Goal: Task Accomplishment & Management: Complete application form

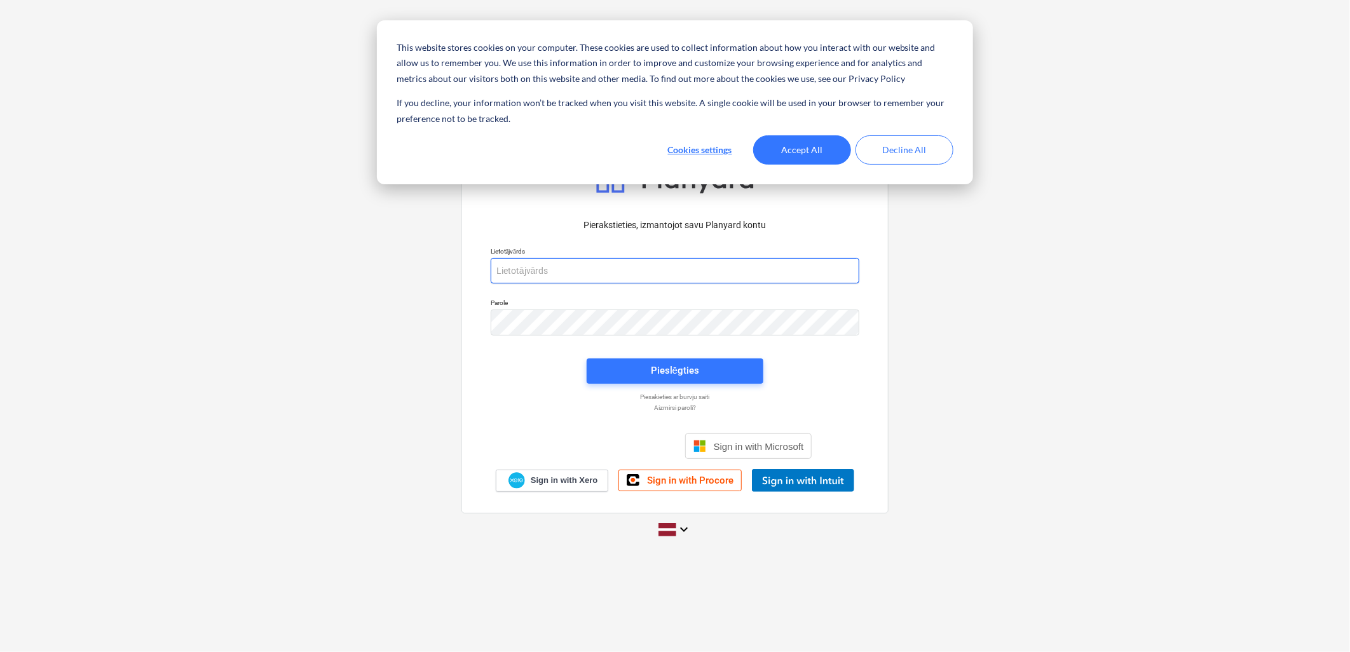
type input "[PERSON_NAME][EMAIL_ADDRESS][DOMAIN_NAME]"
click at [894, 144] on button "Decline All" at bounding box center [904, 149] width 98 height 29
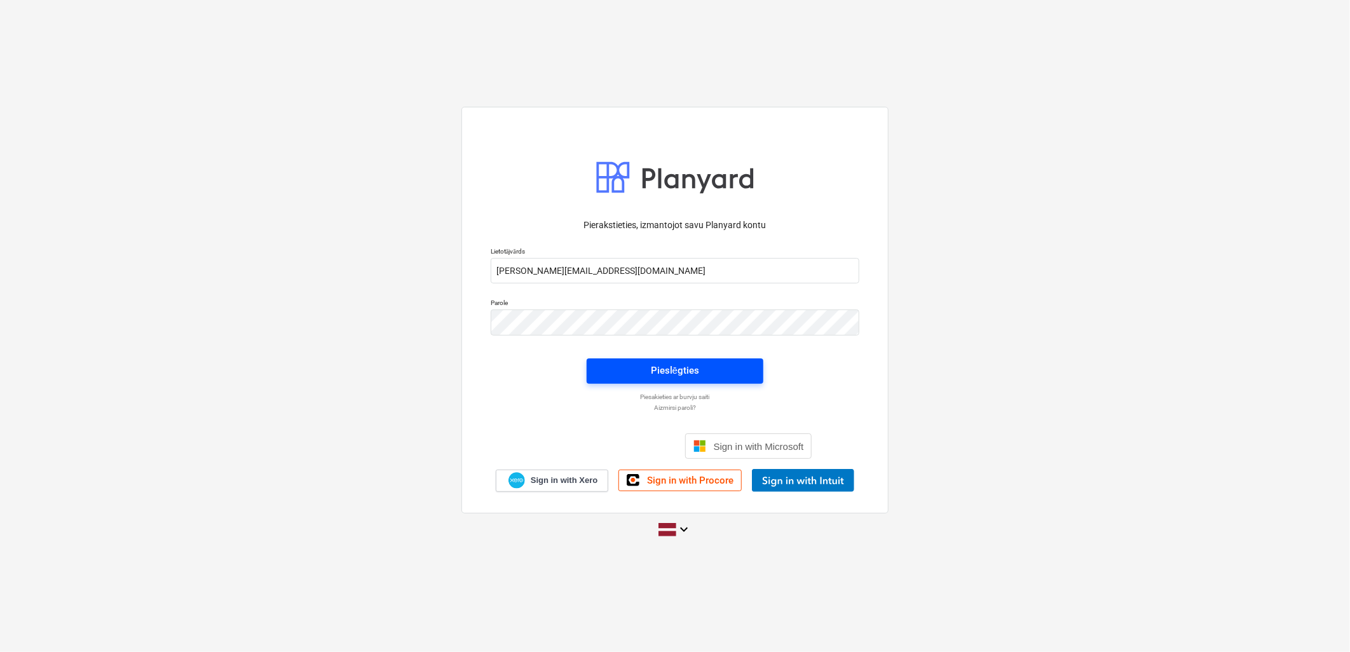
click at [712, 379] on span "Pieslēgties" at bounding box center [675, 370] width 146 height 17
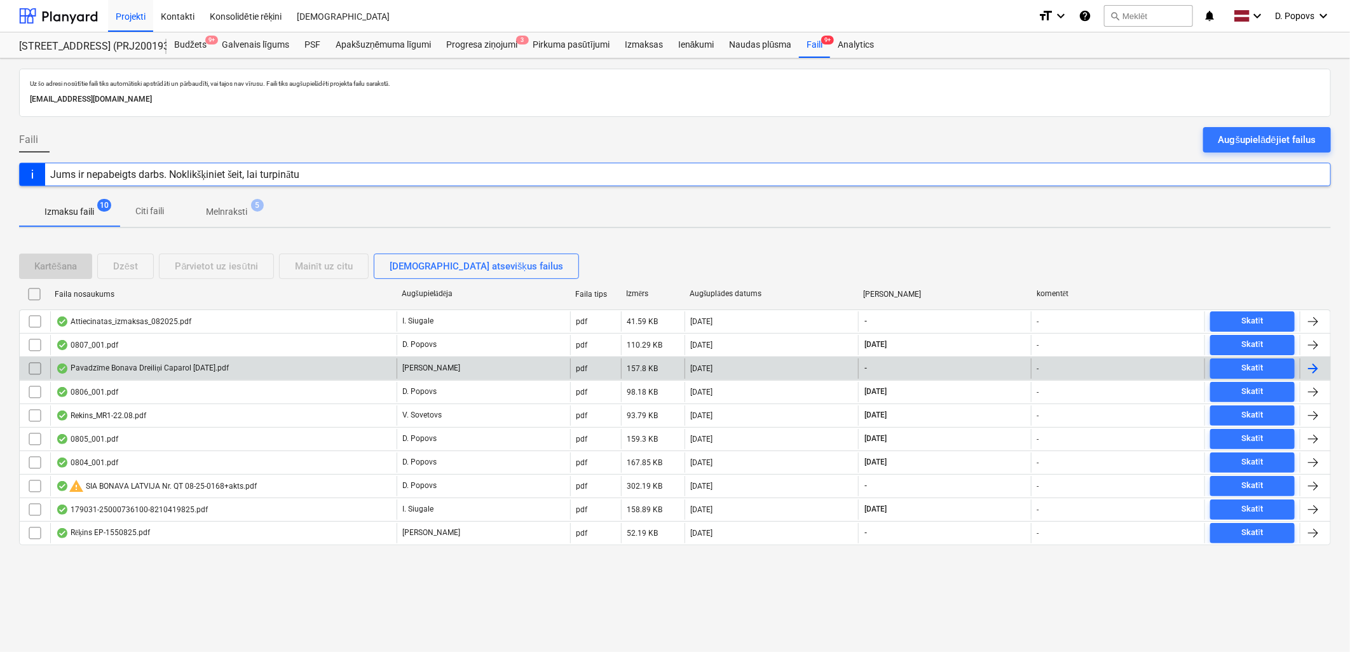
click at [472, 369] on div "[PERSON_NAME]" at bounding box center [483, 368] width 173 height 20
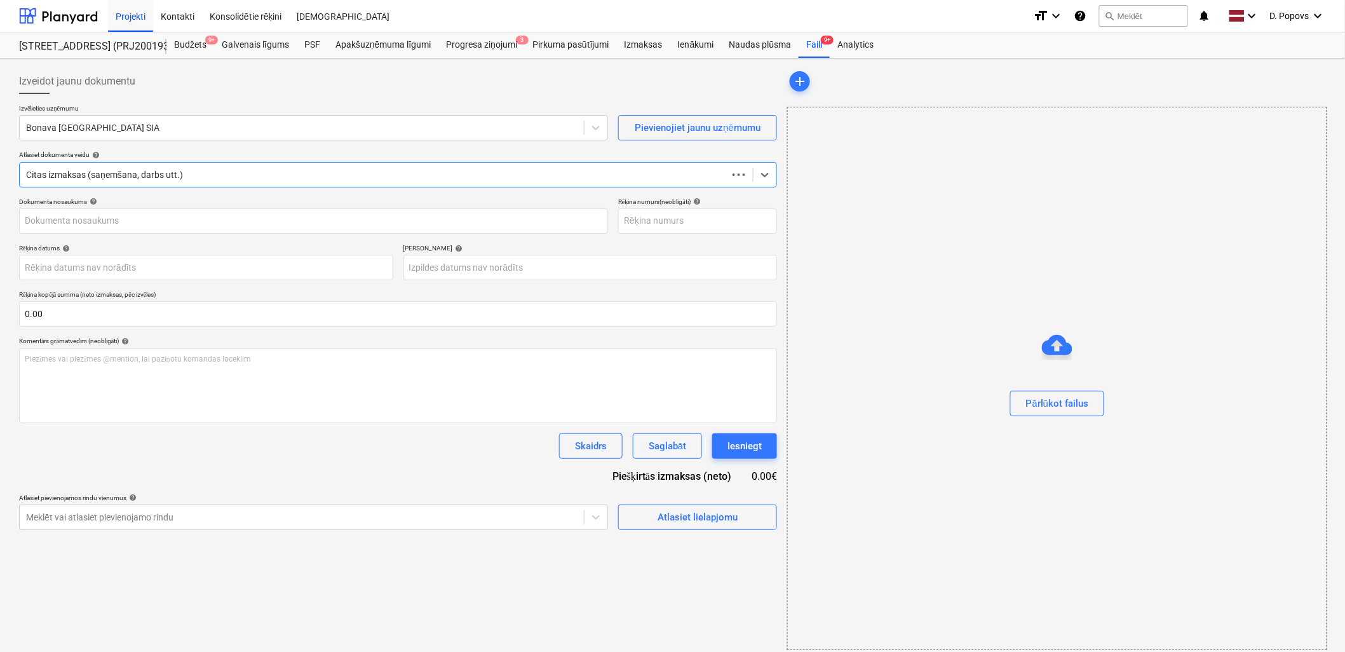
type input "40003941615"
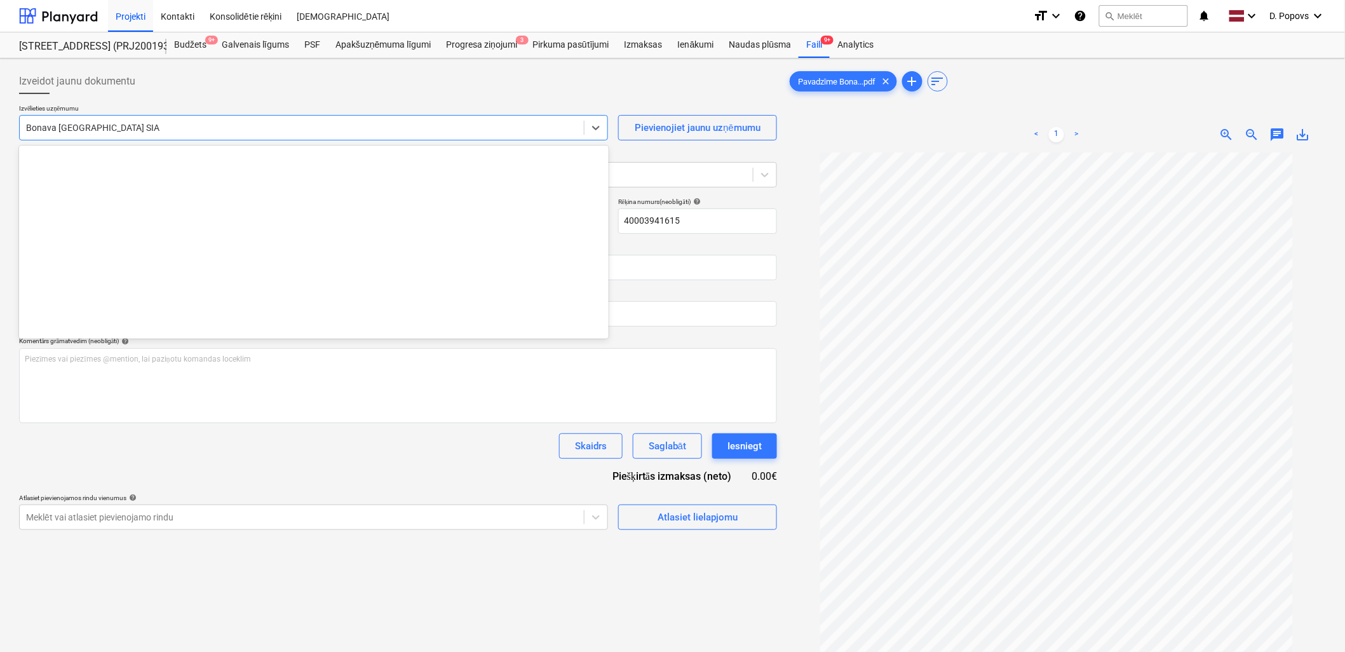
click at [267, 137] on div "Bonava [GEOGRAPHIC_DATA] SIA" at bounding box center [313, 127] width 589 height 25
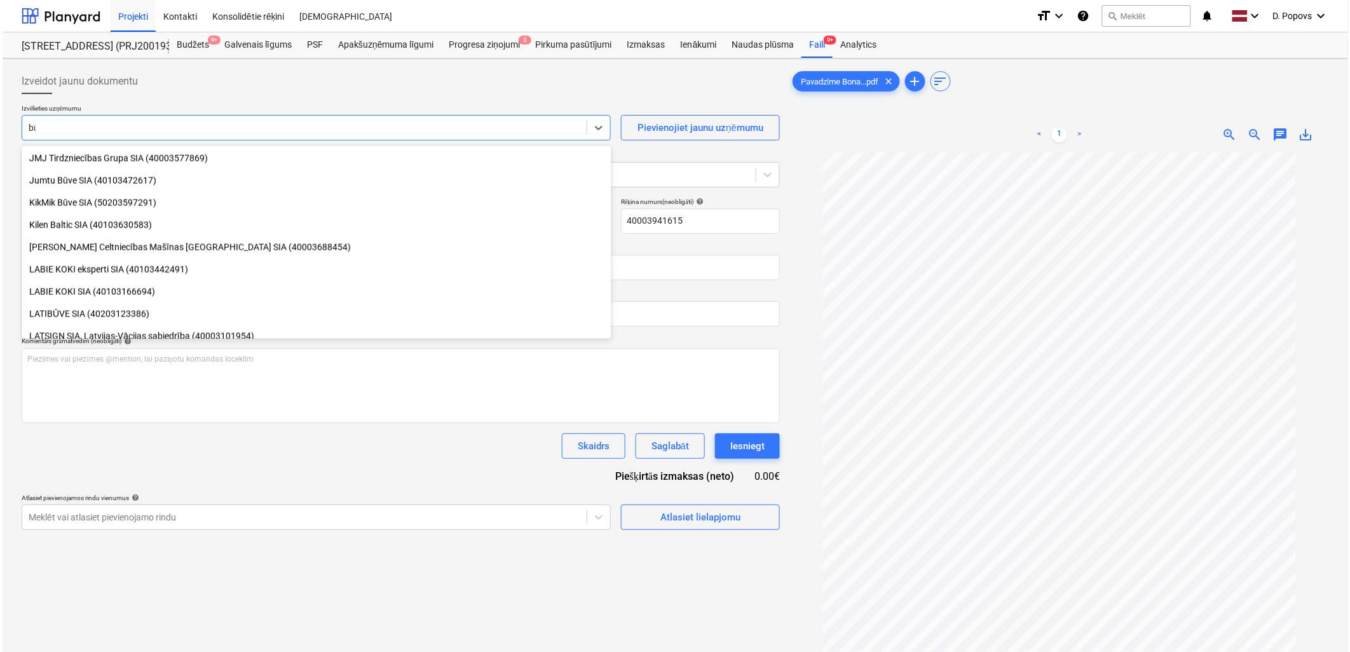
scroll to position [543, 0]
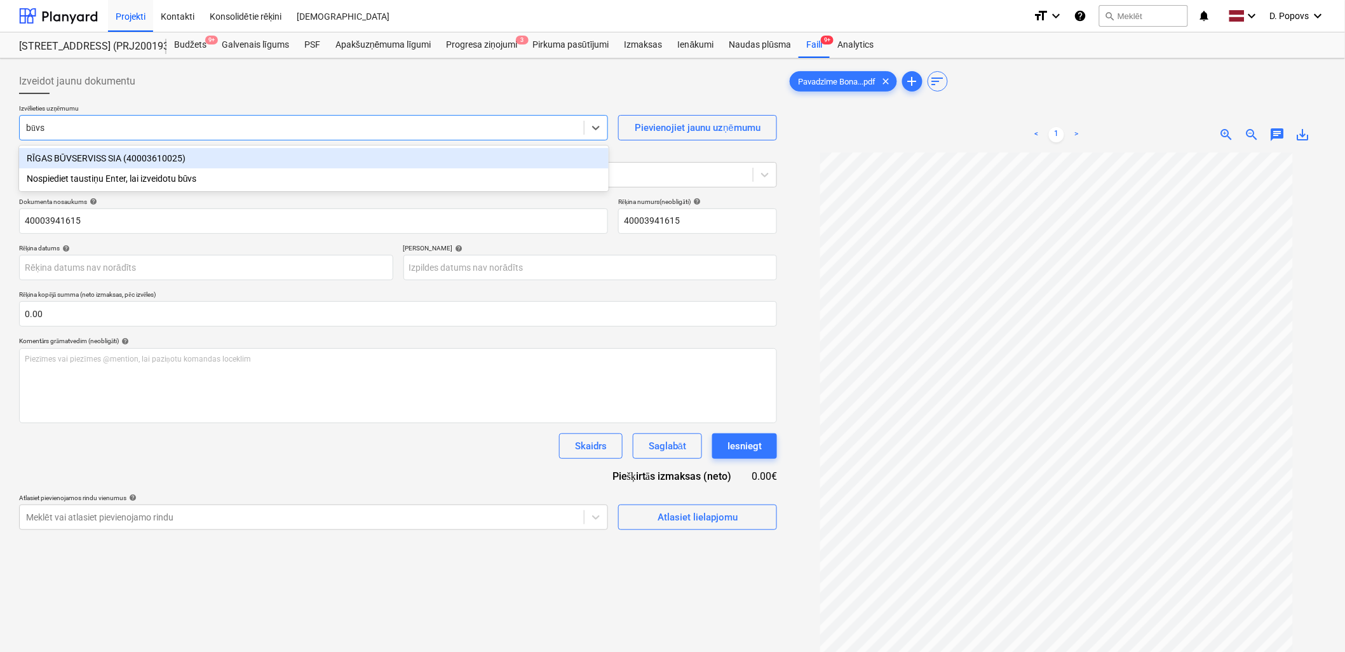
type input "būvse"
click at [268, 151] on div "RĪGAS BŪVSERVISS SIA (40003610025)" at bounding box center [314, 158] width 590 height 20
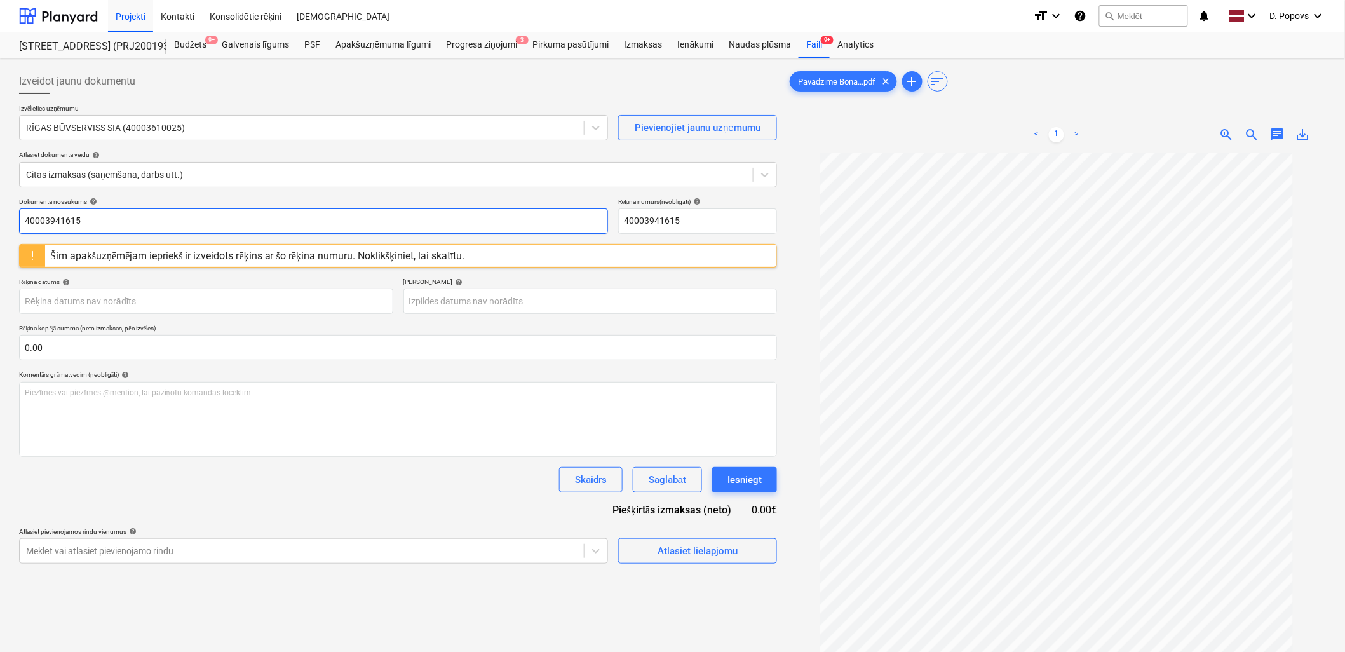
drag, startPoint x: 6, startPoint y: 224, endPoint x: -3, endPoint y: 225, distance: 9.6
click at [0, 225] on html "This website stores cookies on your computer. These cookies are used to collect…" at bounding box center [672, 326] width 1345 height 652
drag, startPoint x: 88, startPoint y: 223, endPoint x: 11, endPoint y: 223, distance: 76.3
click at [11, 223] on div "Izveidot jaunu dokumentu Izvēlieties uzņēmumu RĪGAS BŪVSERVISS SIA (40003610025…" at bounding box center [672, 418] width 1345 height 721
type input "RBUV 374088"
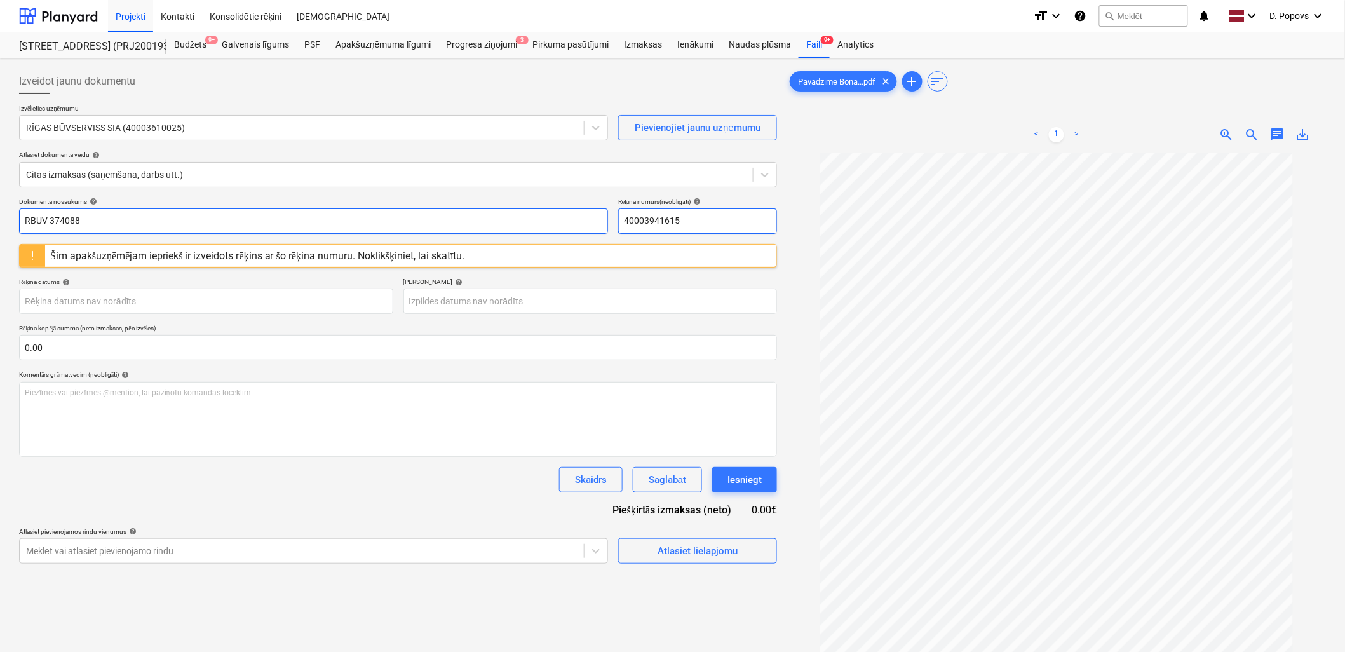
drag, startPoint x: 694, startPoint y: 217, endPoint x: 601, endPoint y: 225, distance: 93.7
click at [601, 225] on div "Dokumenta nosaukums help RBUV 374088 Rēķina numurs (neobligāti) help 40003941615" at bounding box center [398, 216] width 758 height 36
paste input "RBUV 374088"
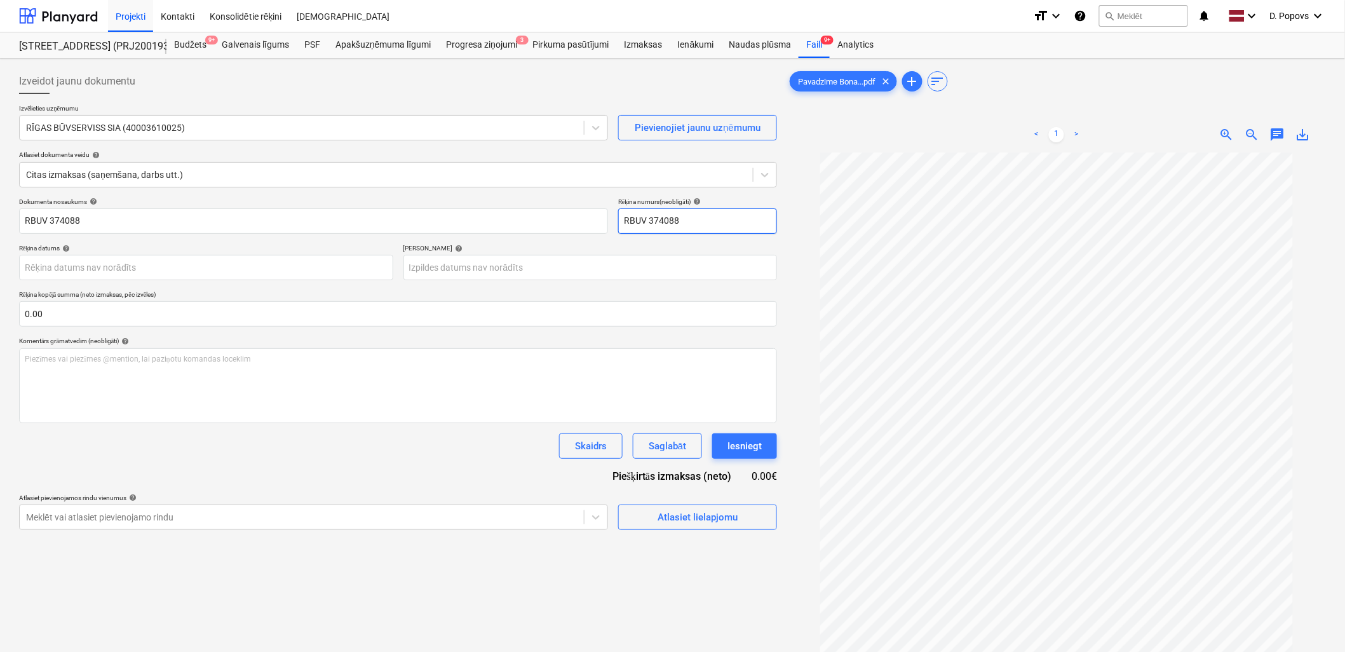
type input "RBUV 374088"
click at [217, 479] on div "Dokumenta nosaukums help RBUV 374088 Rēķina numurs (neobligāti) help RBUV 37408…" at bounding box center [398, 364] width 758 height 332
click at [703, 524] on div "Atlasiet lielapjomu" at bounding box center [698, 517] width 80 height 17
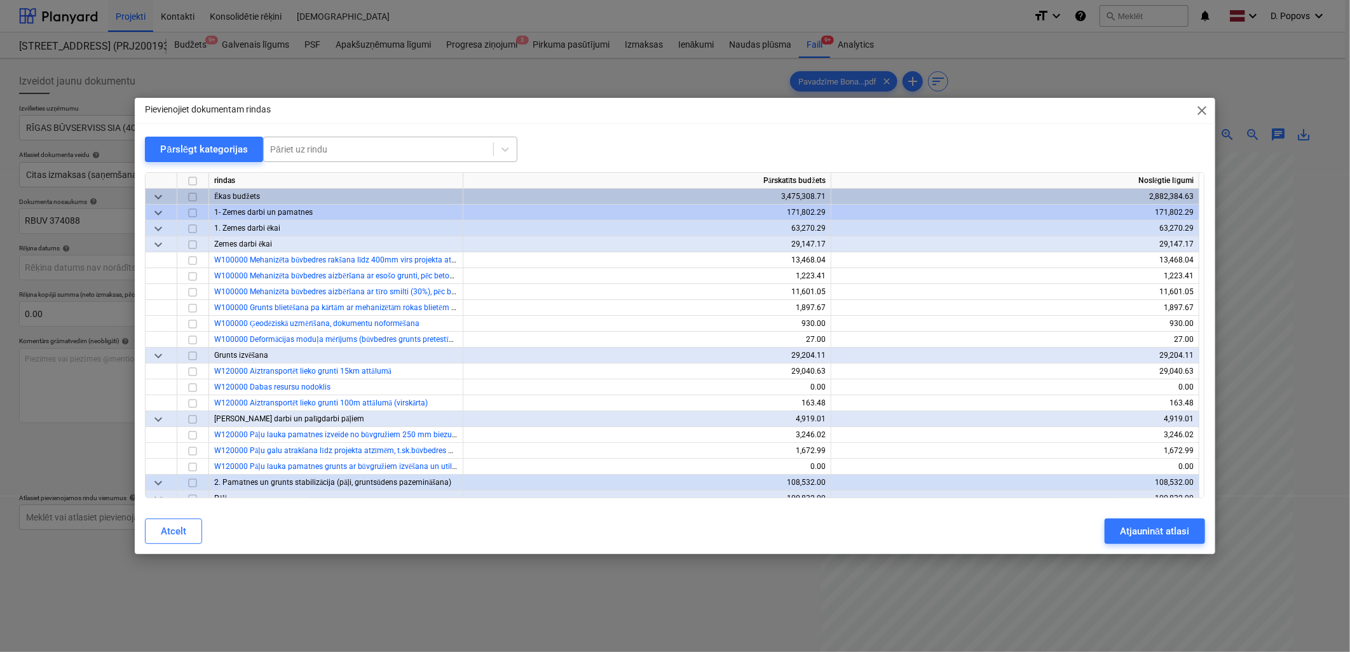
click at [355, 145] on div at bounding box center [378, 149] width 217 height 13
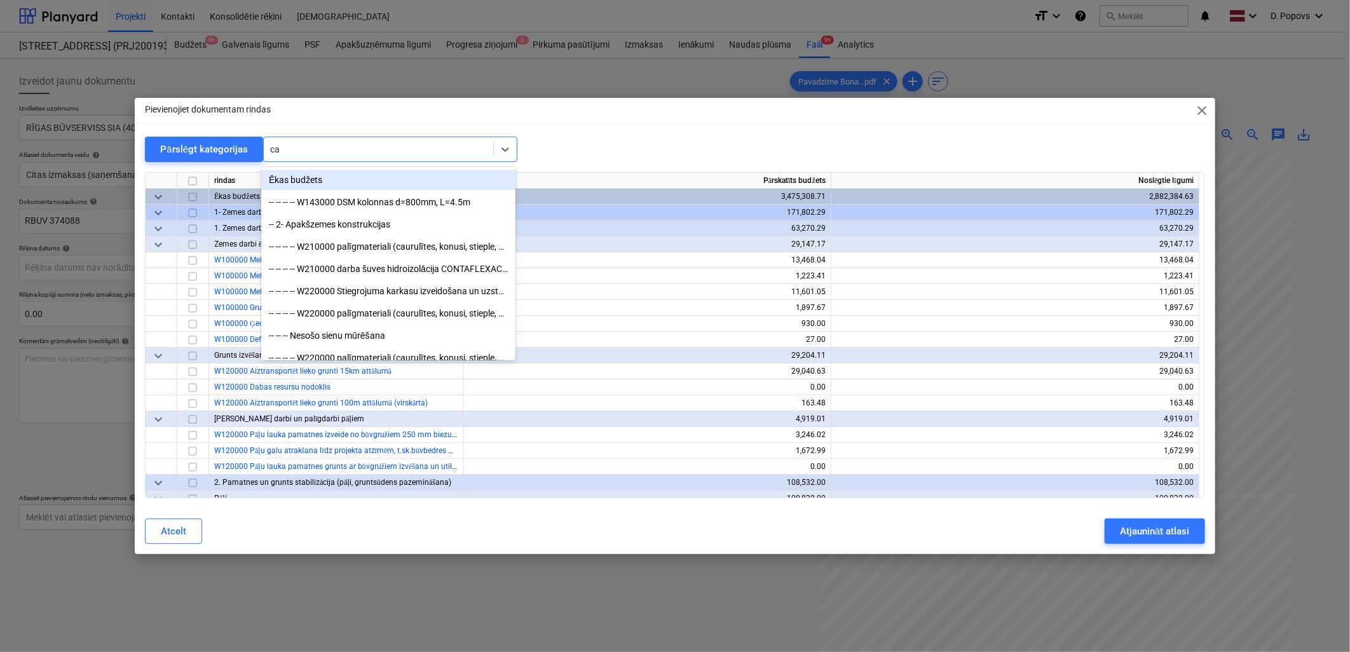
type input "c"
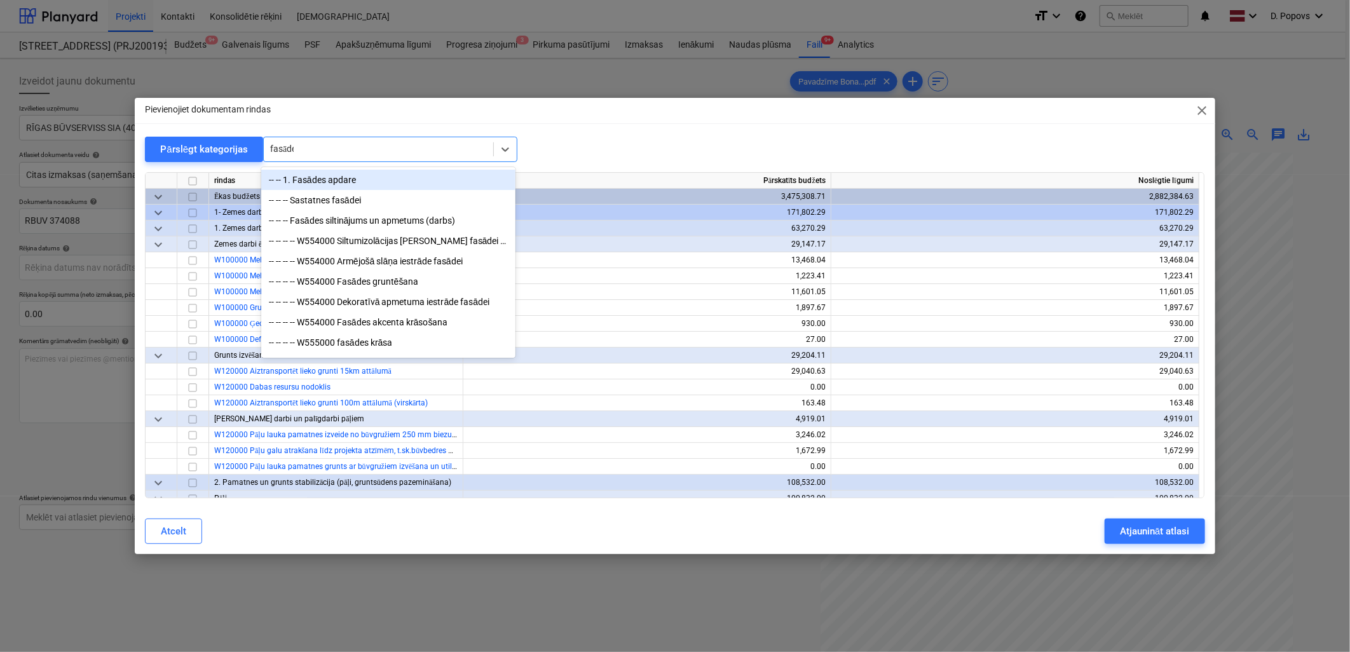
type input "fasādes"
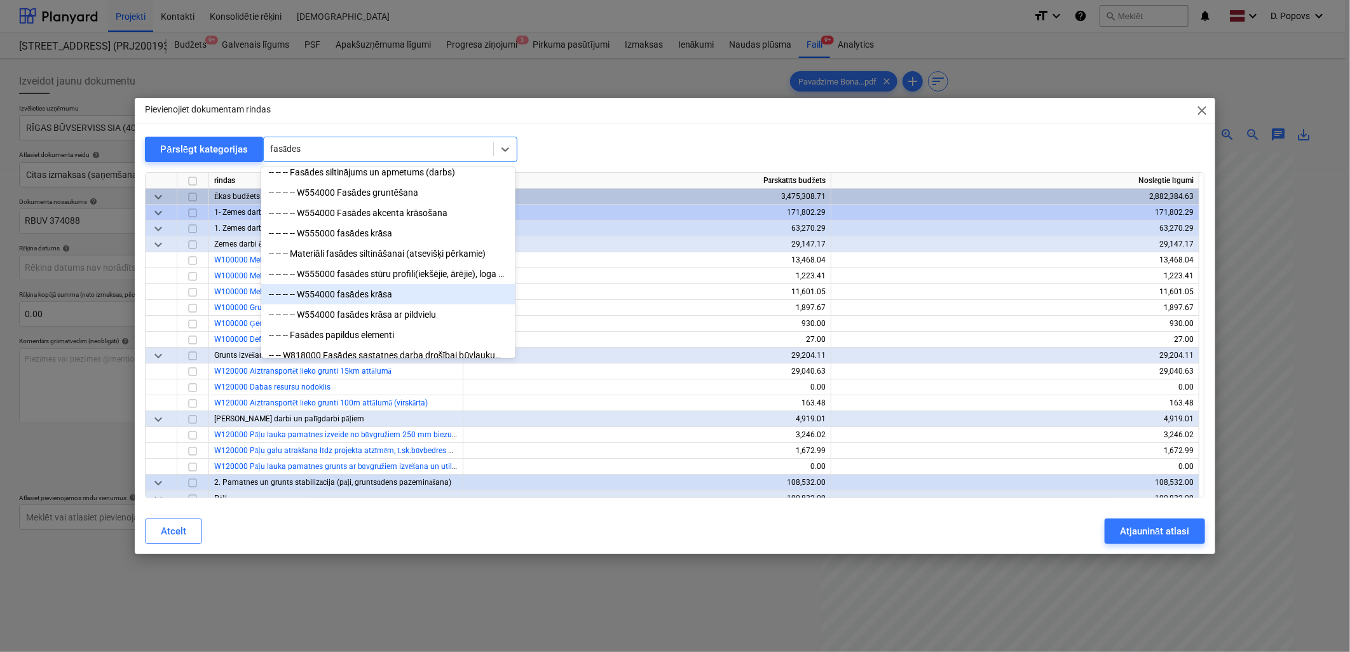
scroll to position [42, 0]
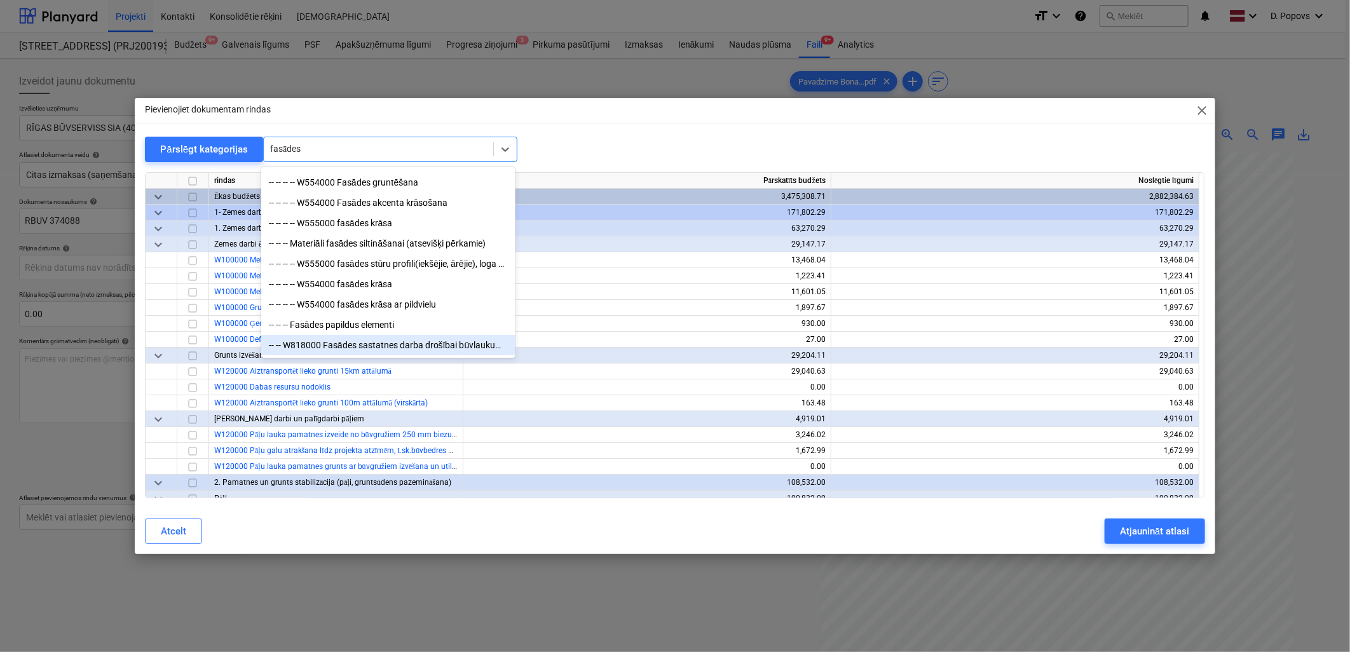
click at [454, 346] on div "-- -- W818000 Fasādes sastatnes darba drošībai būvlaukumā, noma (kodē SM)" at bounding box center [388, 345] width 254 height 20
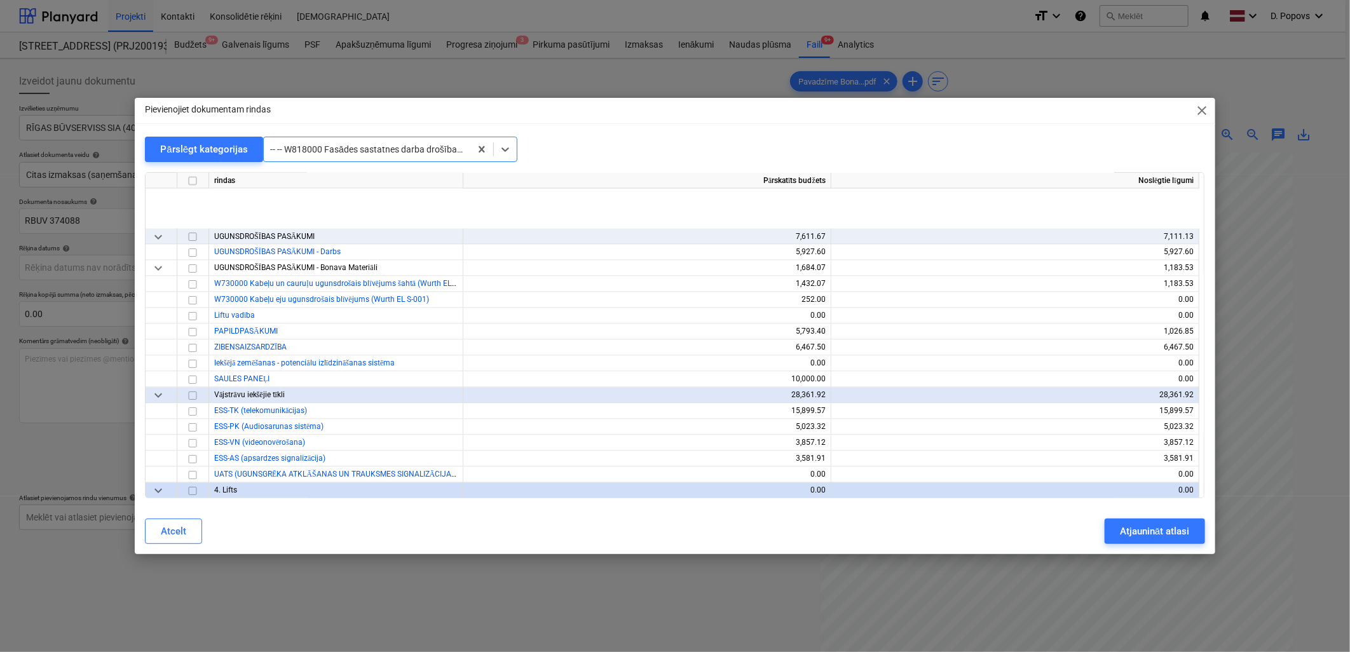
scroll to position [10540, 0]
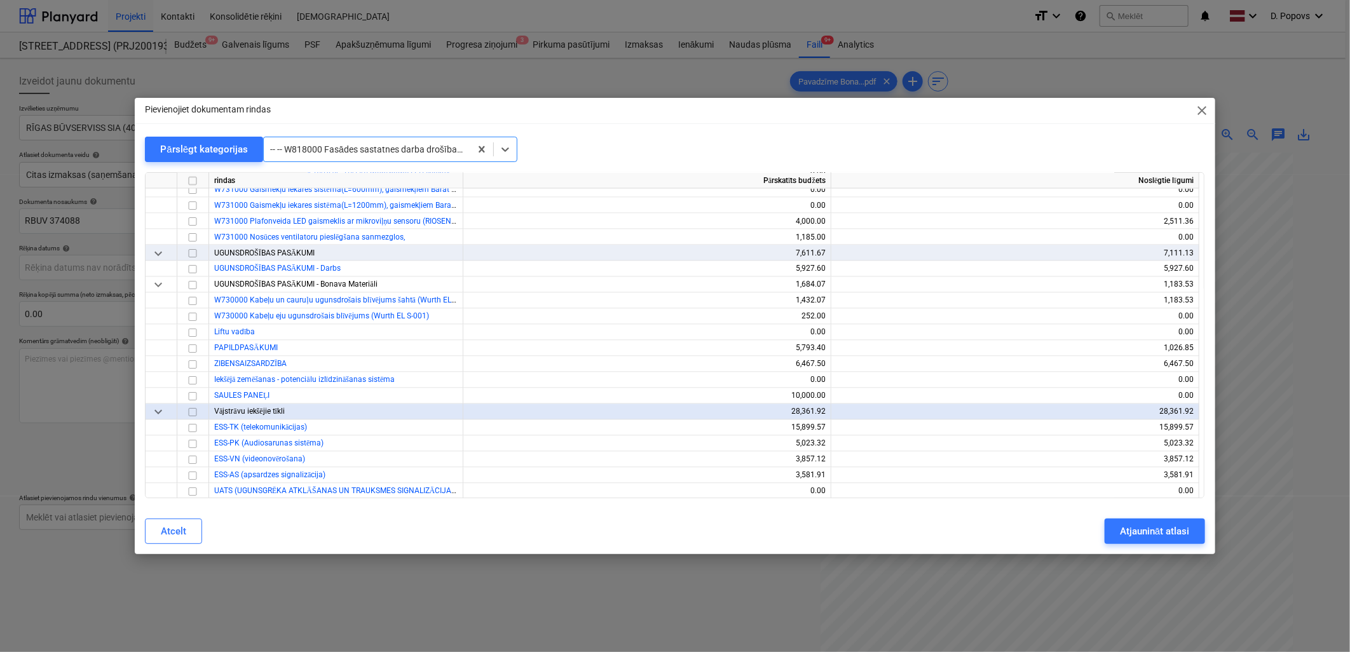
click at [384, 141] on div "-- -- W818000 Fasādes sastatnes darba drošībai būvlaukumā, noma (kodē SM)" at bounding box center [367, 149] width 207 height 18
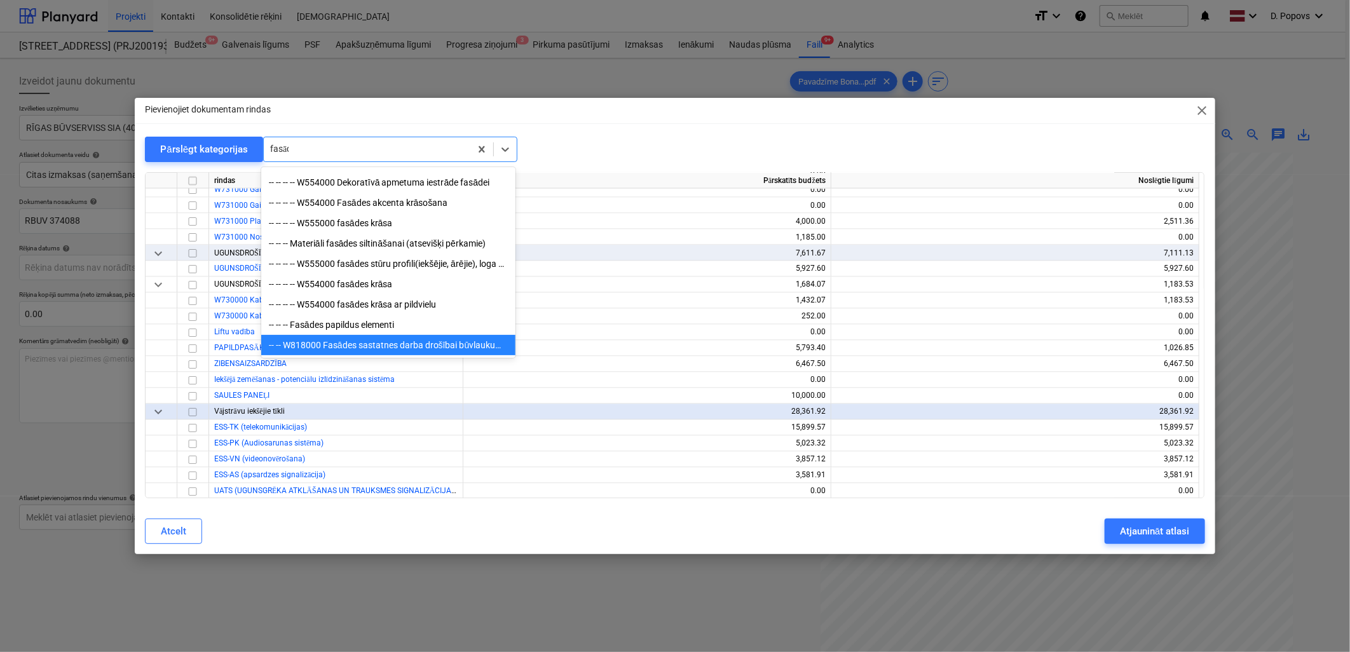
scroll to position [125, 0]
type input "fasāde"
click at [412, 318] on div "-- -- -- Fasādes papildus elementi" at bounding box center [388, 325] width 254 height 20
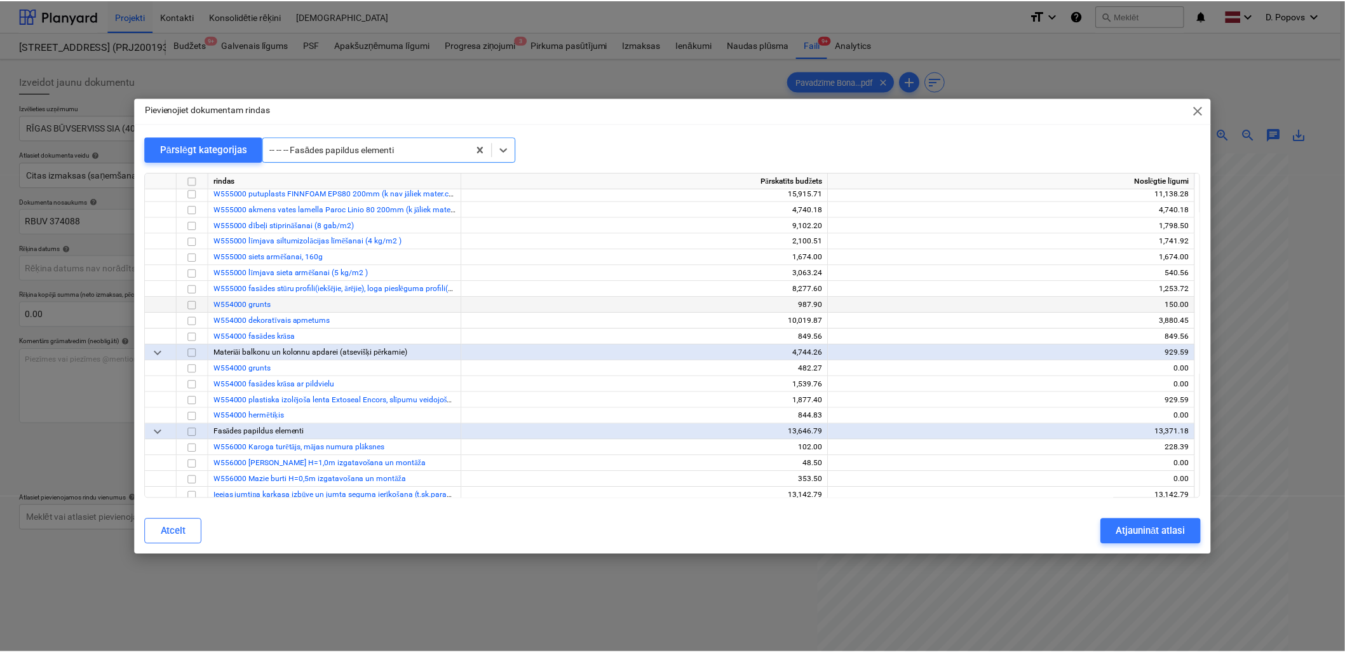
scroll to position [5492, 0]
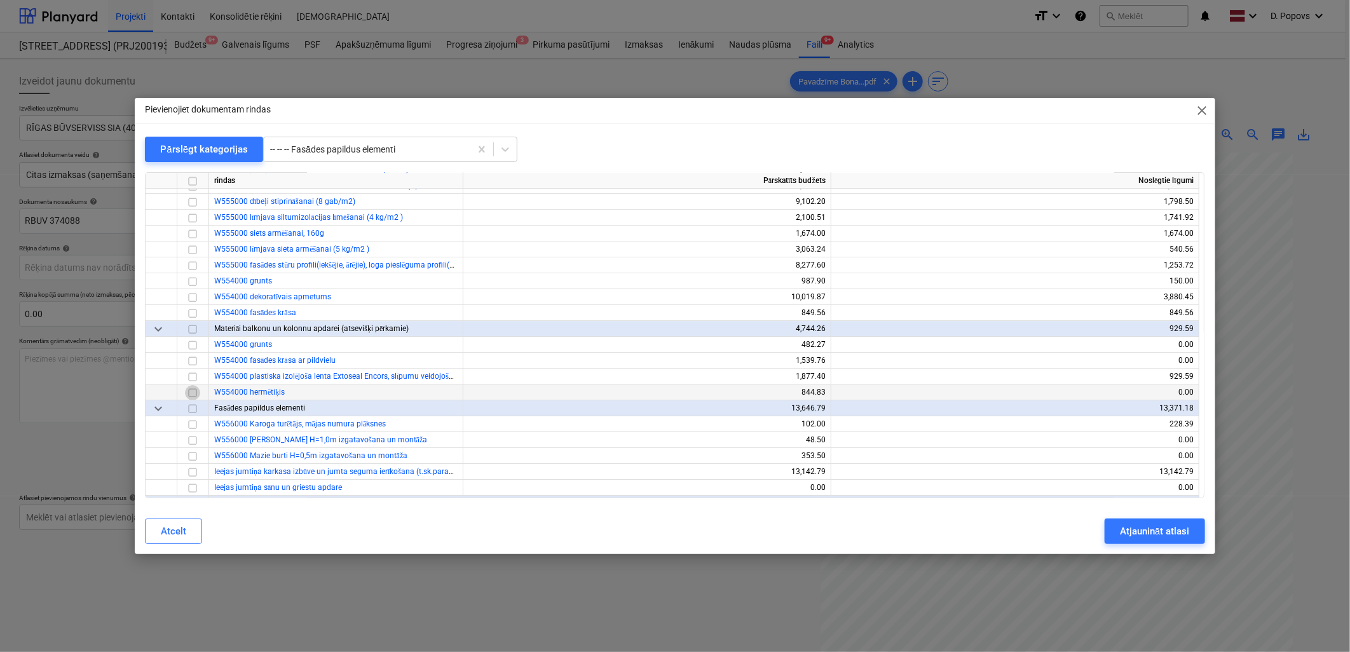
click at [198, 394] on input "checkbox" at bounding box center [192, 392] width 15 height 15
click at [1192, 533] on button "Atjaunināt atlasi" at bounding box center [1154, 531] width 100 height 25
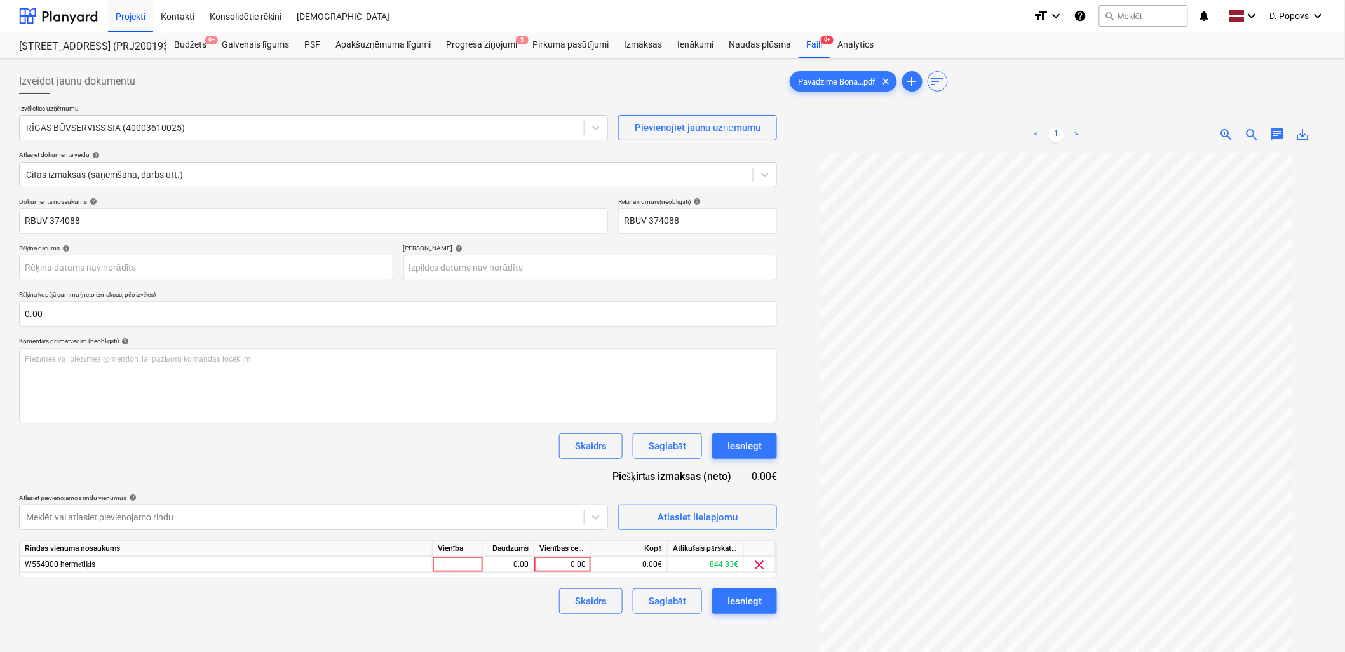
scroll to position [54, 0]
click at [557, 567] on div "0.00" at bounding box center [563, 565] width 46 height 16
type input "761.76"
click at [480, 601] on div "Skaidrs Saglabāt Iesniegt" at bounding box center [398, 600] width 758 height 25
click at [665, 601] on div "Saglabāt" at bounding box center [667, 601] width 37 height 17
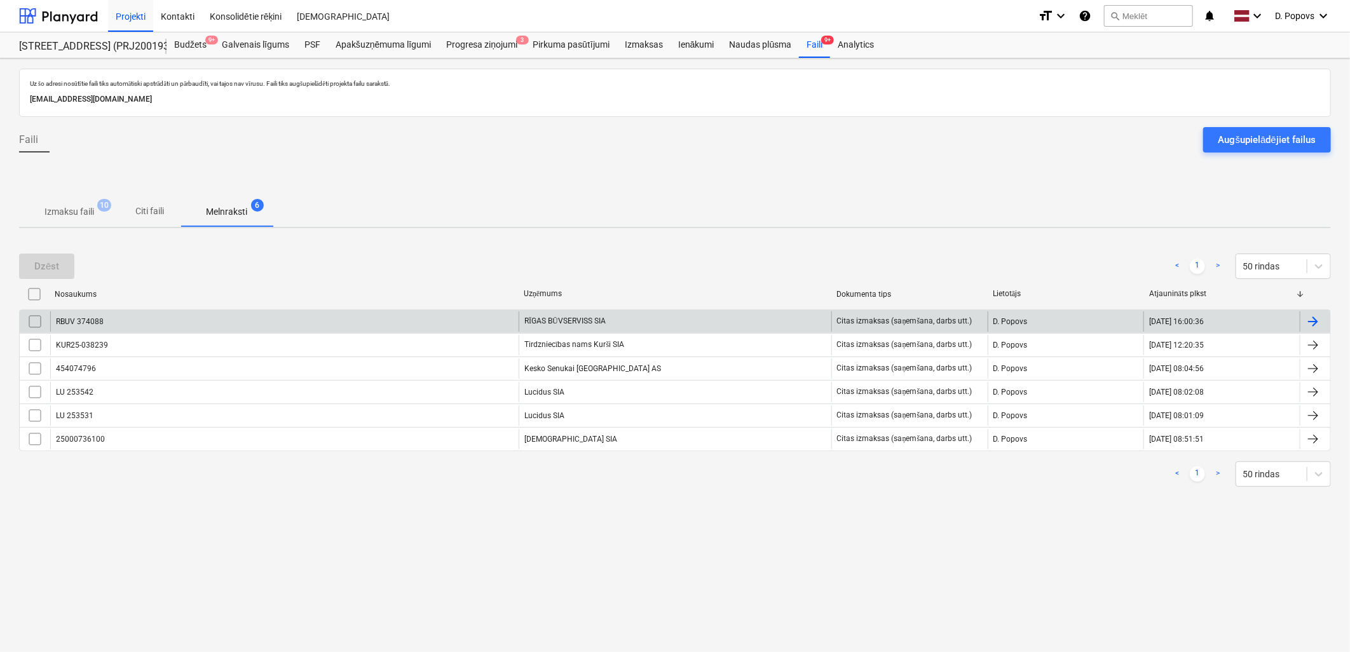
click at [149, 316] on div "RBUV 374088" at bounding box center [284, 321] width 468 height 20
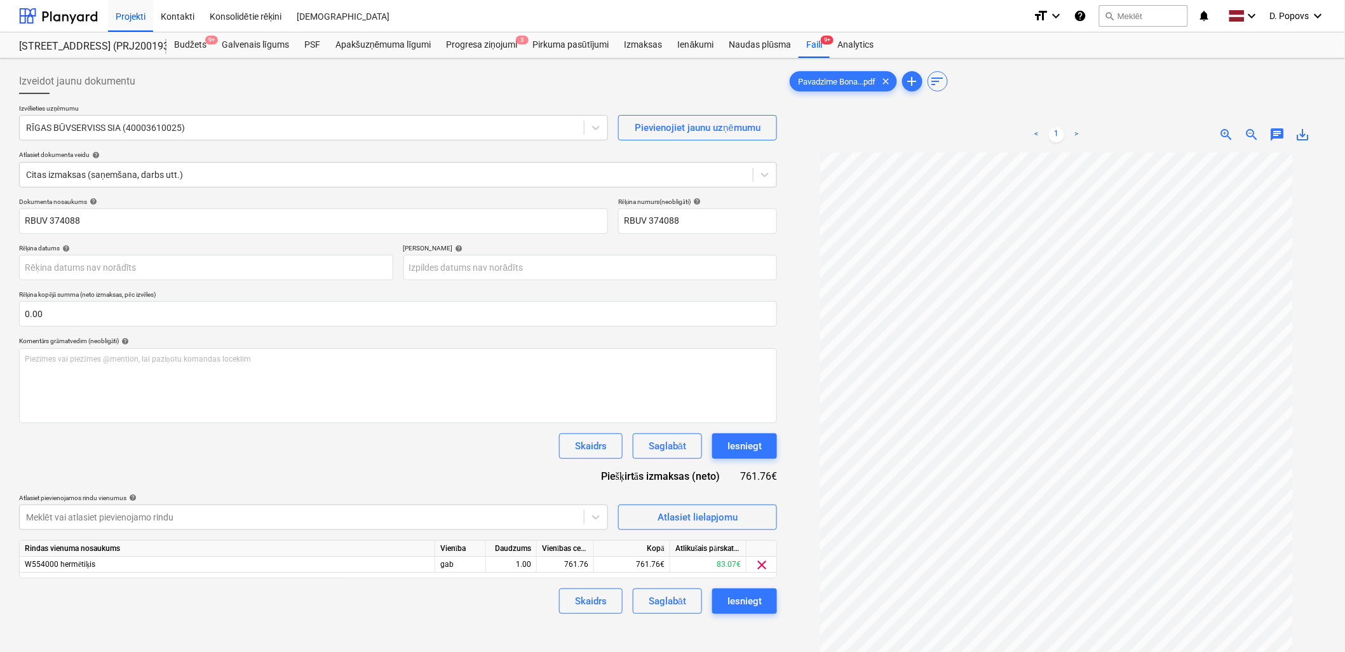
click at [140, 246] on div "Rēķina datums help" at bounding box center [206, 248] width 374 height 8
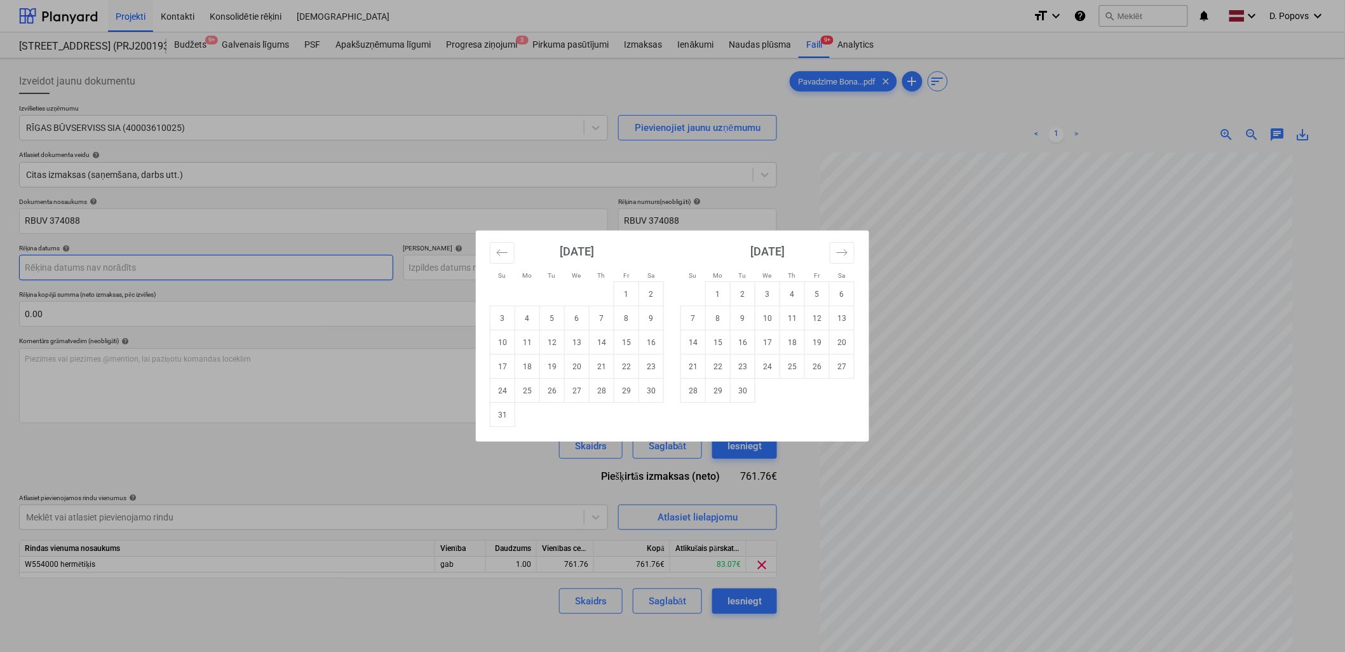
click at [147, 266] on body "This website stores cookies on your computer. These cookies are used to collect…" at bounding box center [672, 326] width 1345 height 652
click at [521, 391] on td "25" at bounding box center [527, 391] width 25 height 24
type input "[DATE]"
drag, startPoint x: 454, startPoint y: 275, endPoint x: 536, endPoint y: 288, distance: 82.4
click at [455, 275] on body "This website stores cookies on your computer. These cookies are used to collect…" at bounding box center [672, 326] width 1345 height 652
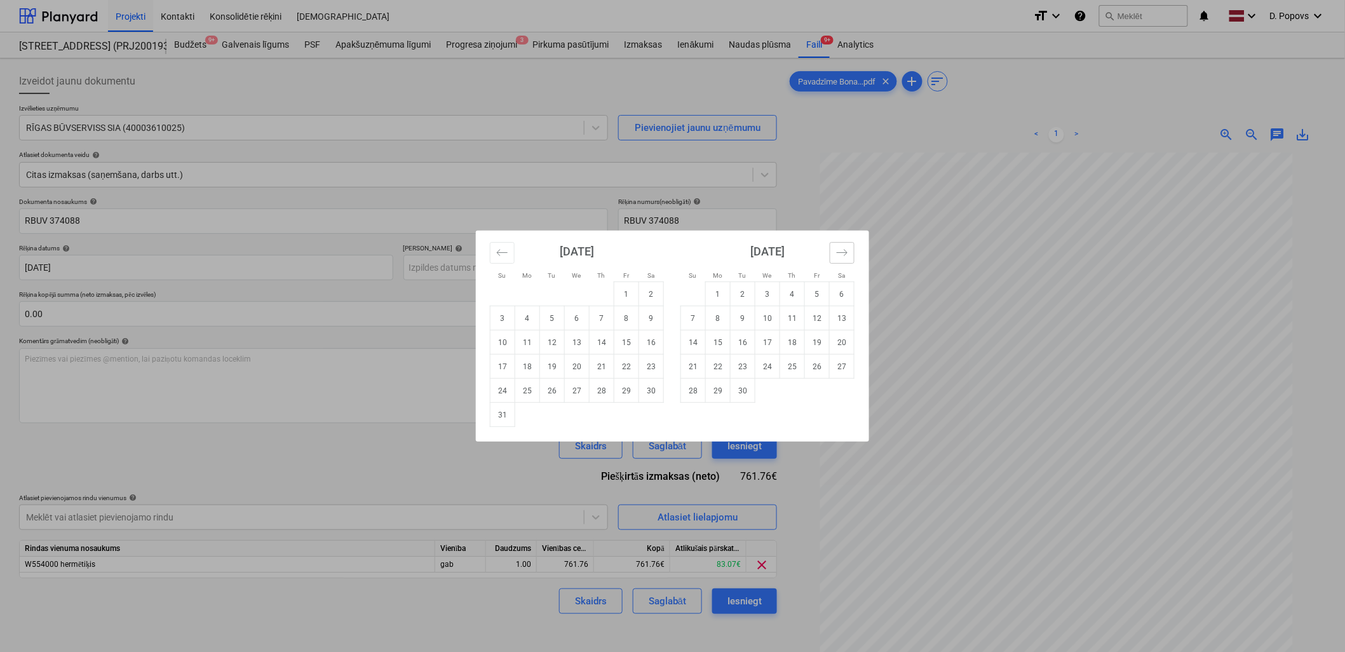
click at [847, 262] on button "Move forward to switch to the next month." at bounding box center [842, 253] width 25 height 22
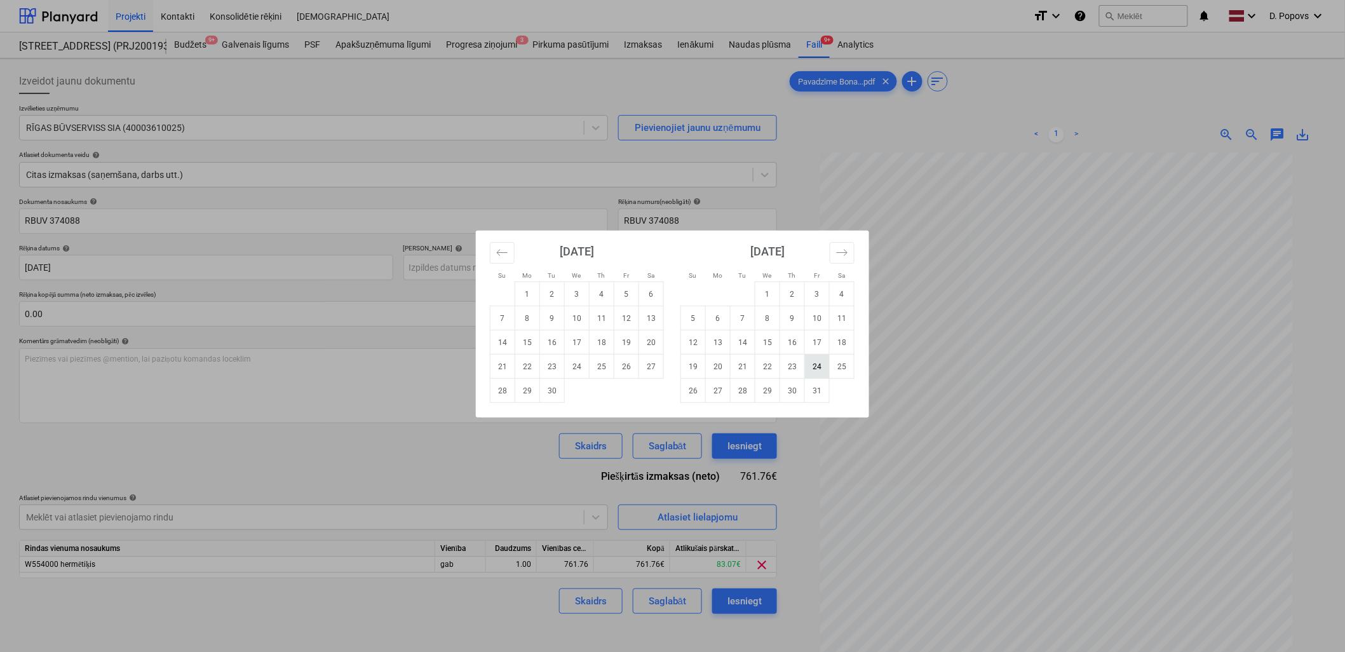
click at [813, 367] on td "24" at bounding box center [817, 367] width 25 height 24
type input "[DATE]"
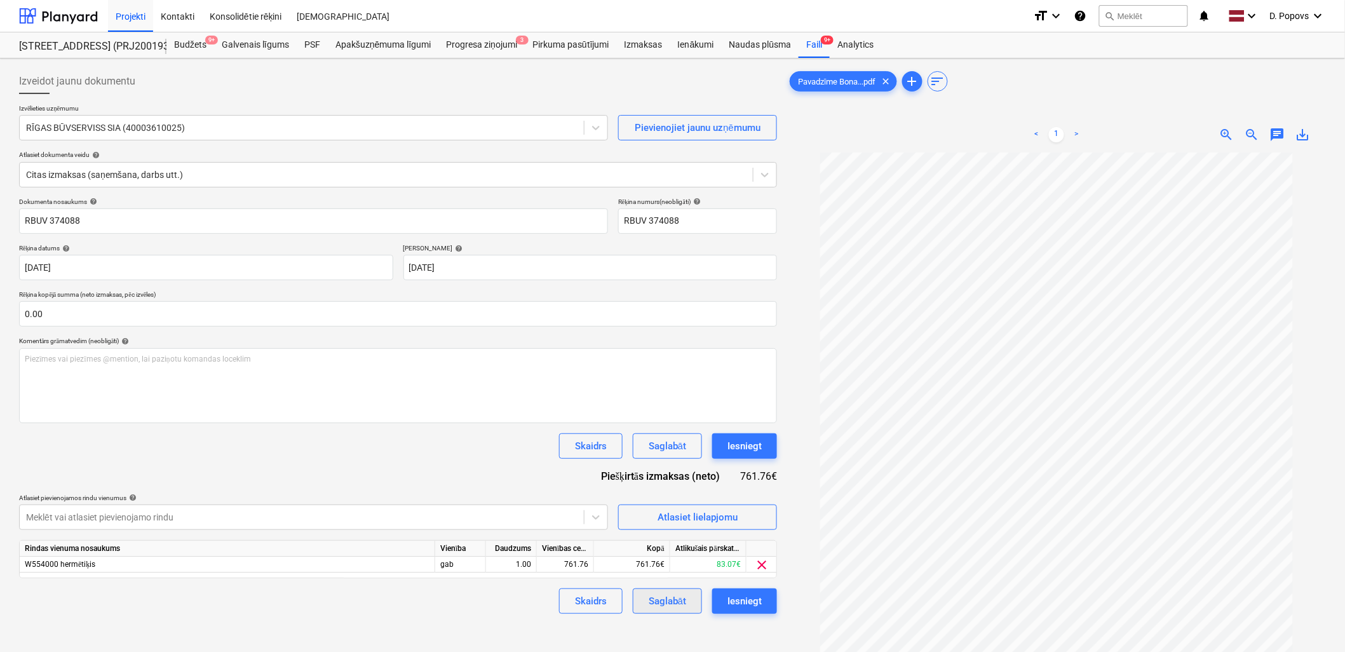
click at [656, 601] on div "Saglabāt" at bounding box center [667, 601] width 37 height 17
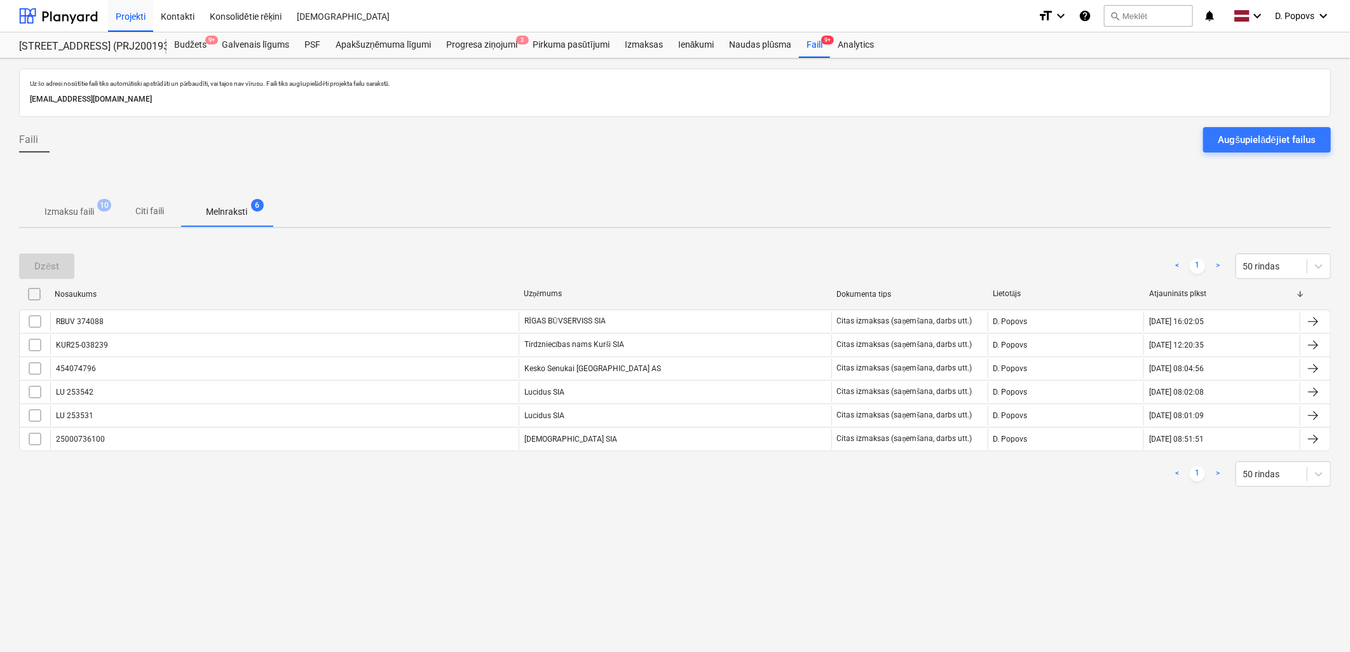
click at [57, 202] on span "Izmaksu faili 10" at bounding box center [69, 211] width 100 height 23
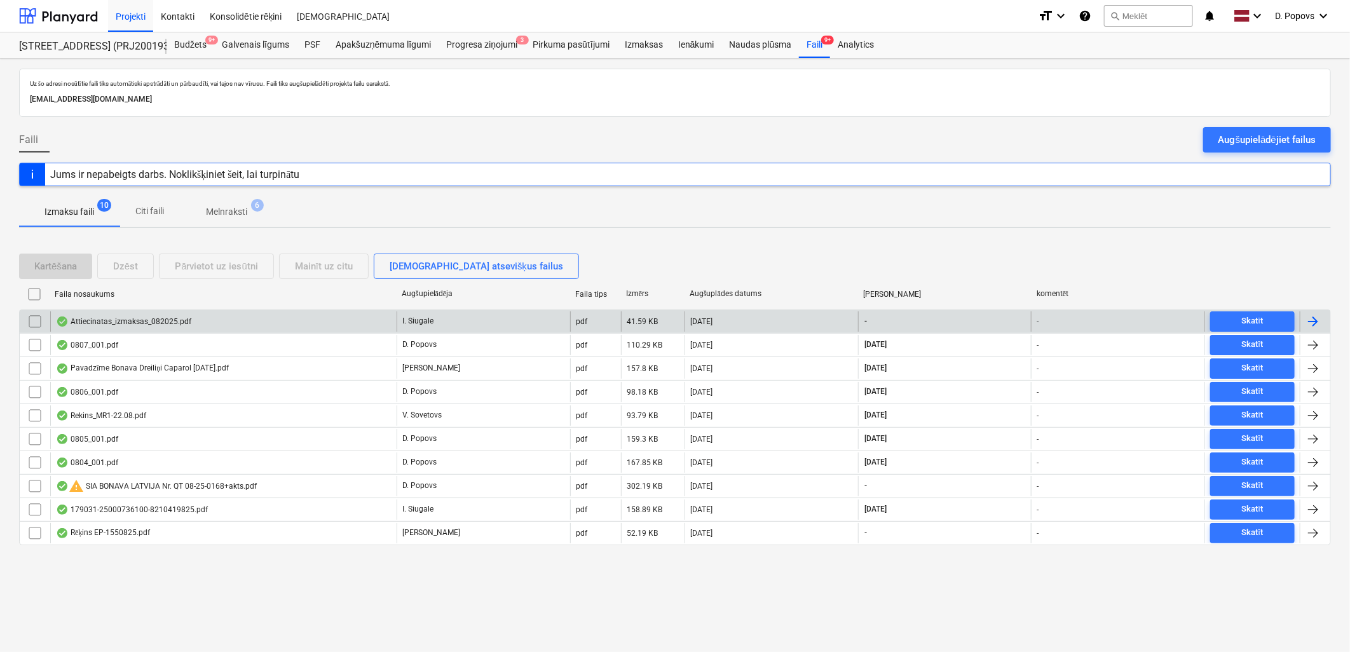
click at [459, 316] on div "I. Siugale" at bounding box center [483, 321] width 173 height 20
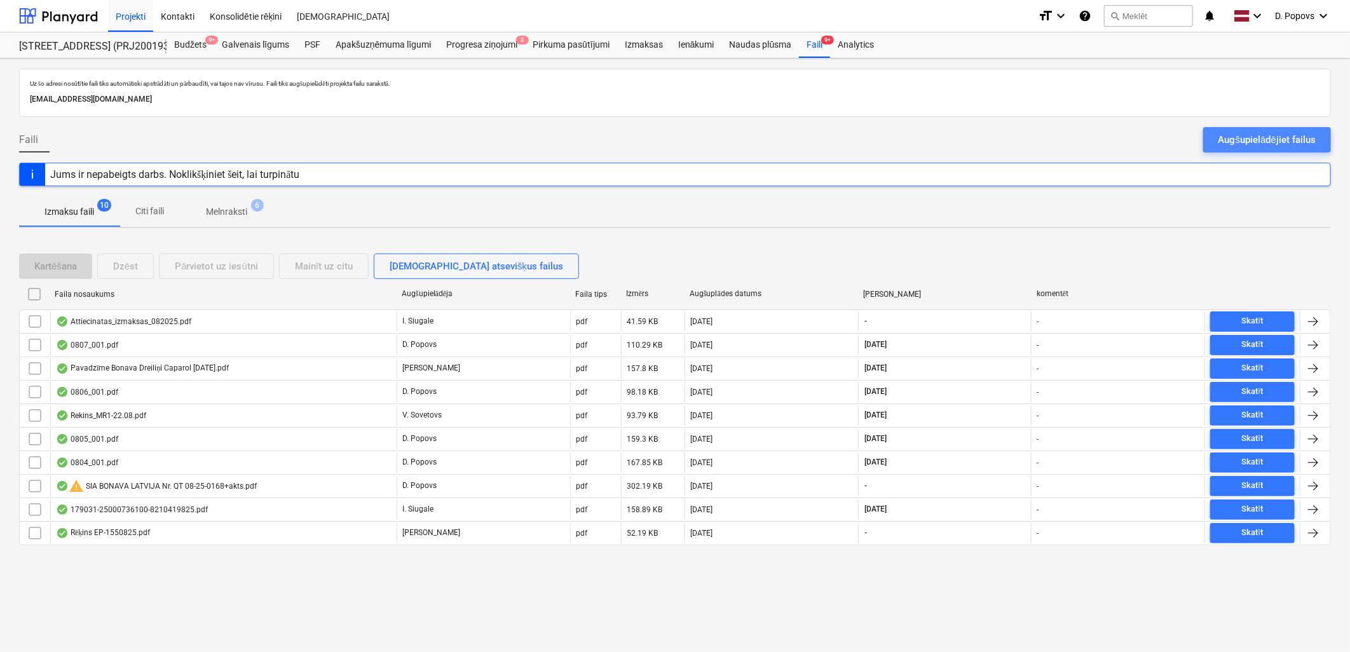
click at [1214, 140] on button "Augšupielādējiet failus" at bounding box center [1267, 139] width 128 height 25
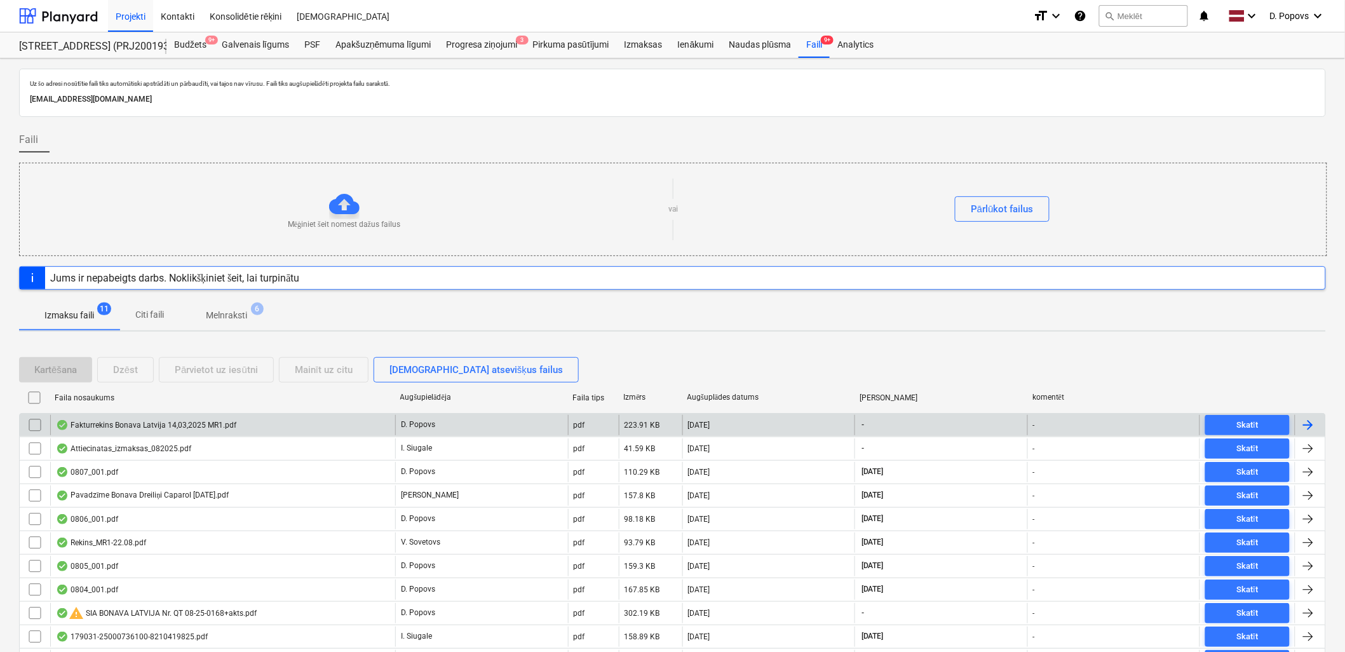
click at [506, 424] on div "D. Popovs" at bounding box center [481, 425] width 173 height 20
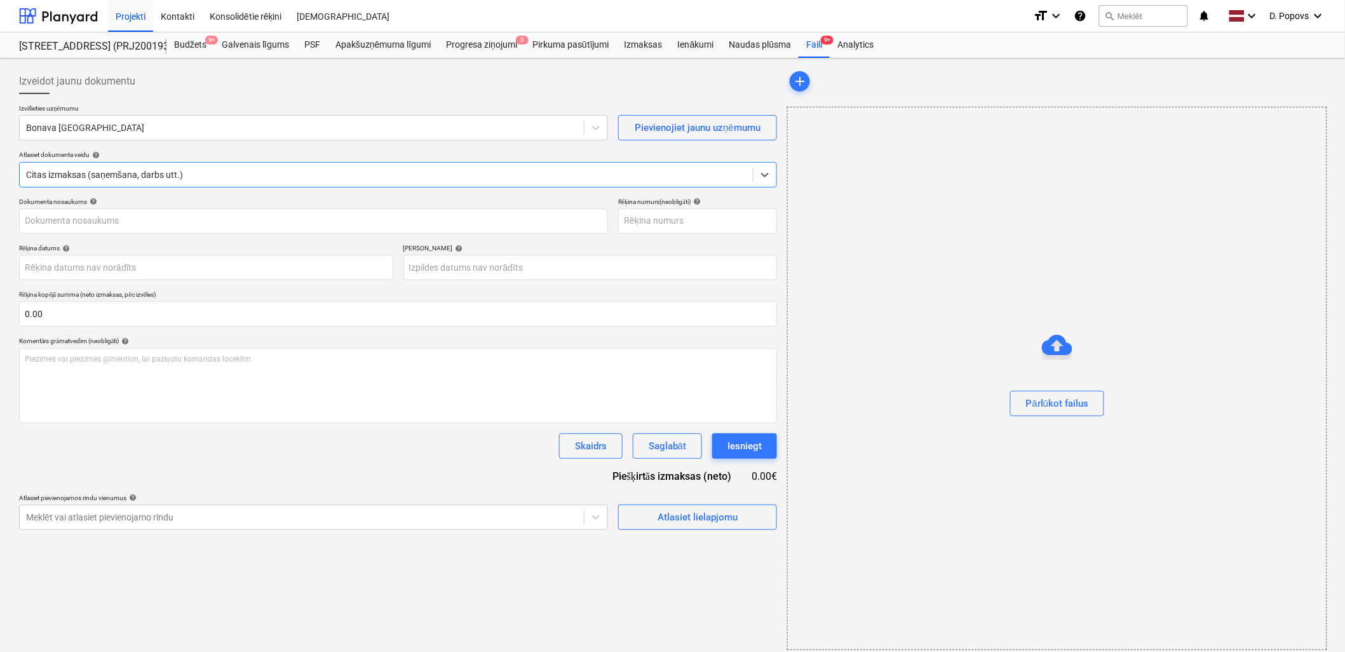
type input "Fakturrekins Bonava Latvija 14,03,2025 MR1.pdf"
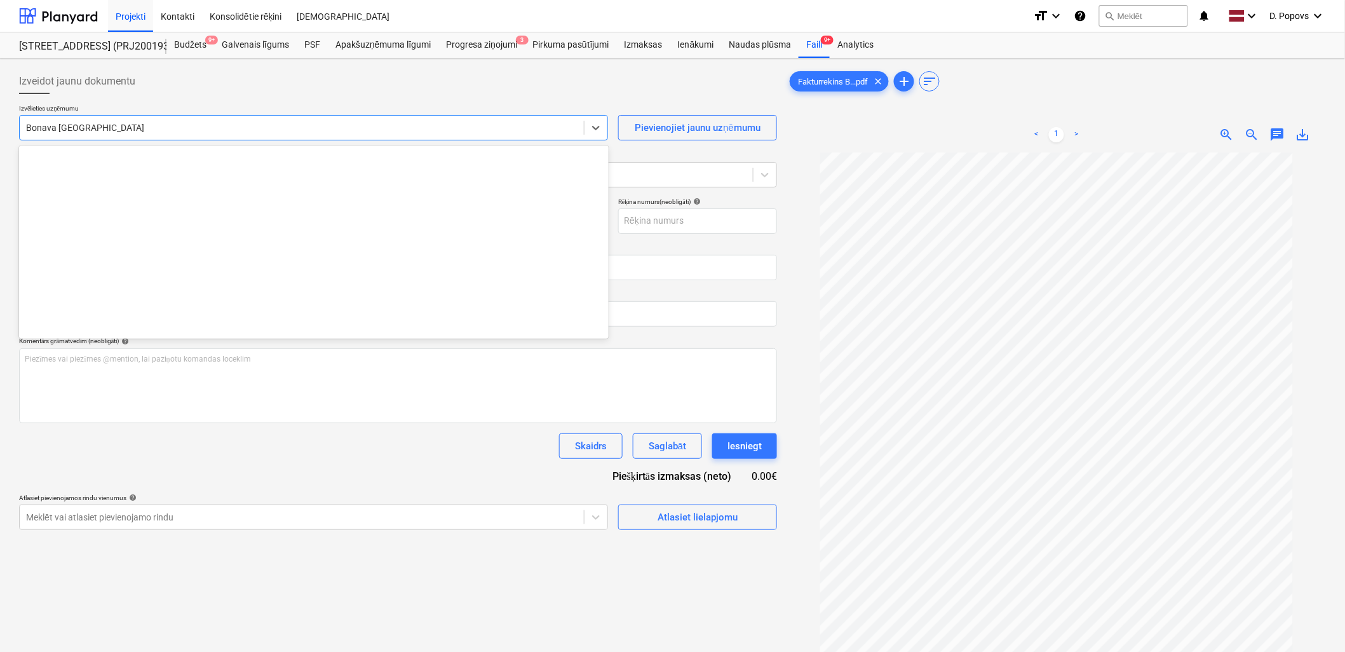
click at [252, 127] on div at bounding box center [302, 127] width 552 height 13
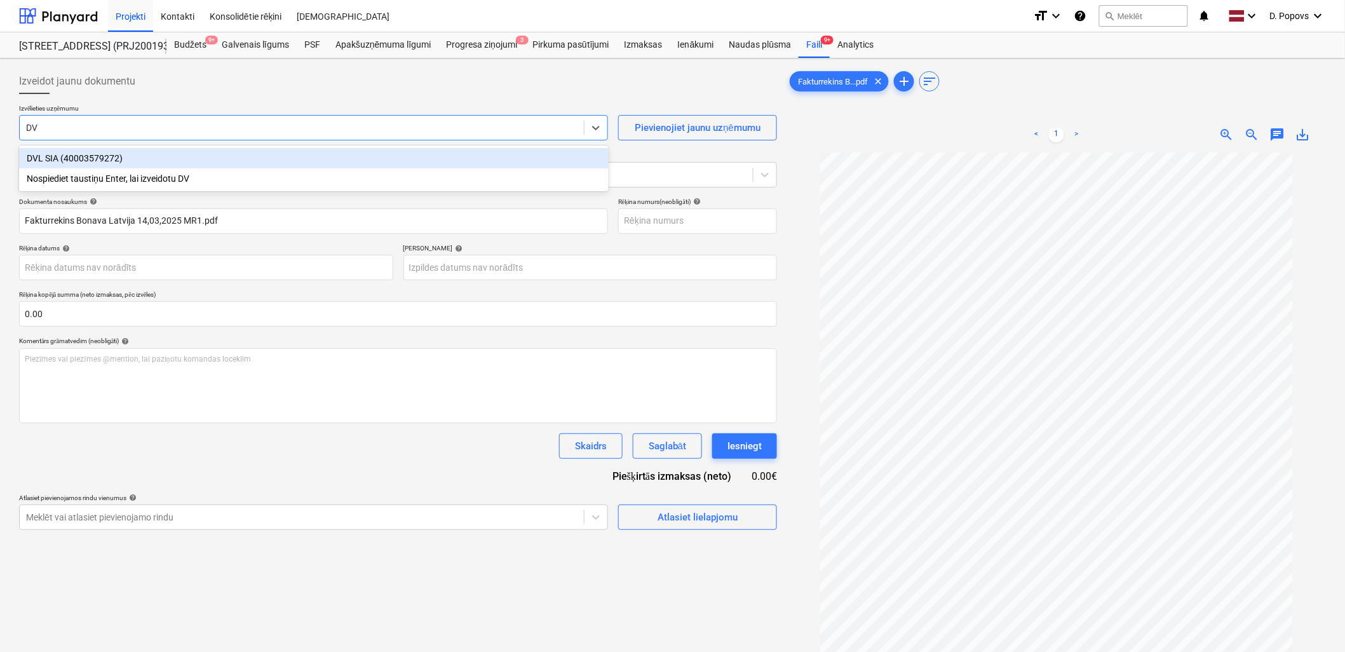
type input "DVL"
click at [271, 165] on div "DVL SIA (40003579272)" at bounding box center [314, 158] width 590 height 20
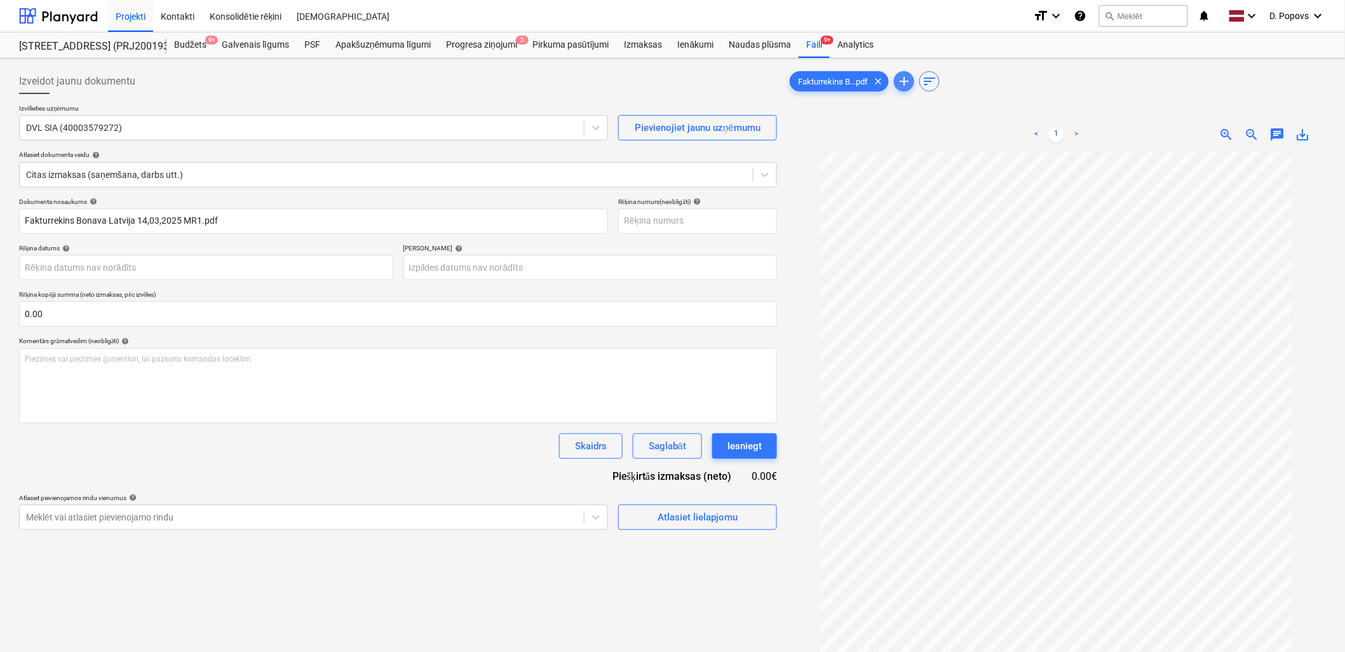
click at [911, 84] on span "add" at bounding box center [904, 81] width 15 height 15
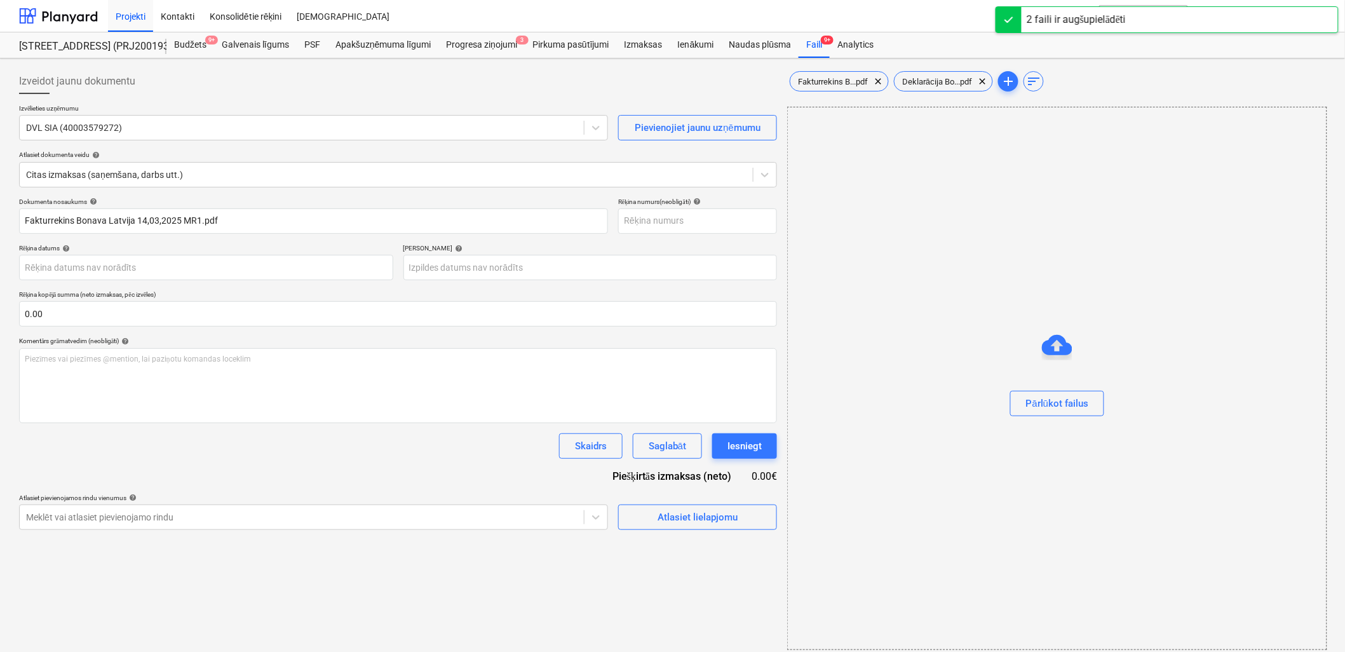
click at [824, 92] on div "Fakturrekins B...pdf clear Deklarācija Bo...pdf clear add sort" at bounding box center [1056, 81] width 539 height 25
click at [830, 81] on span "Fakturrekins B...pdf" at bounding box center [833, 82] width 85 height 10
type input "40003579272"
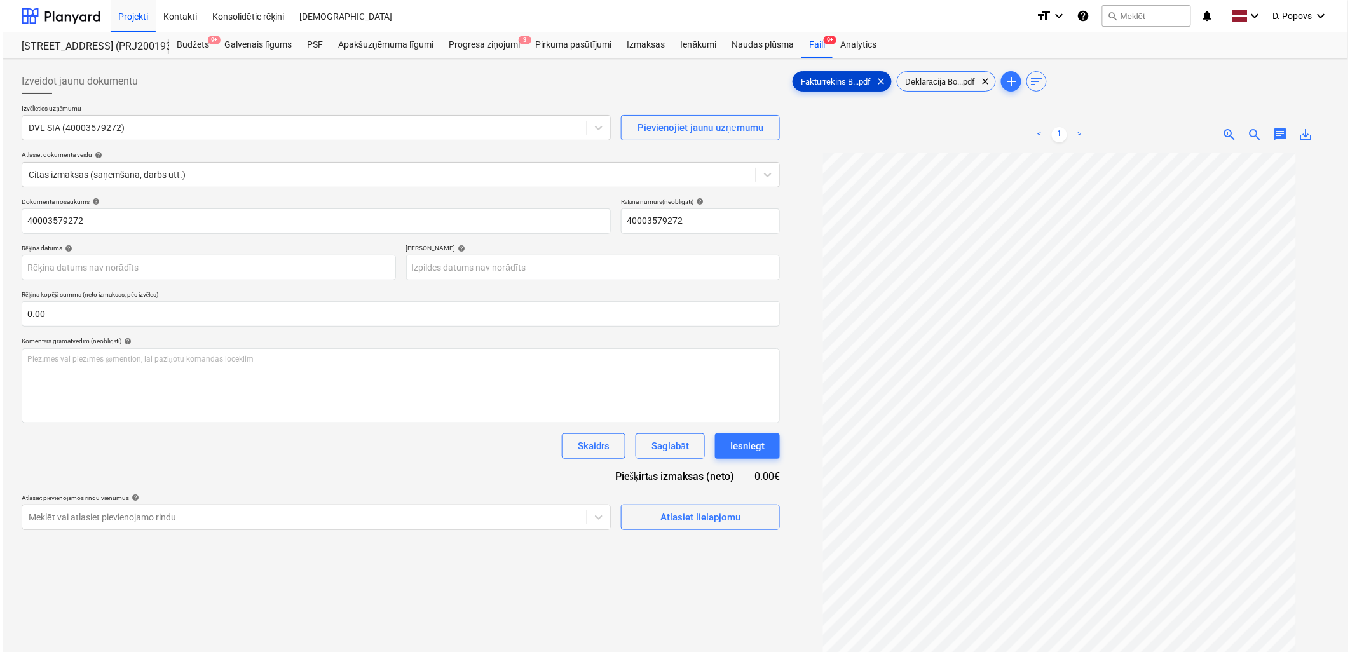
scroll to position [54, 0]
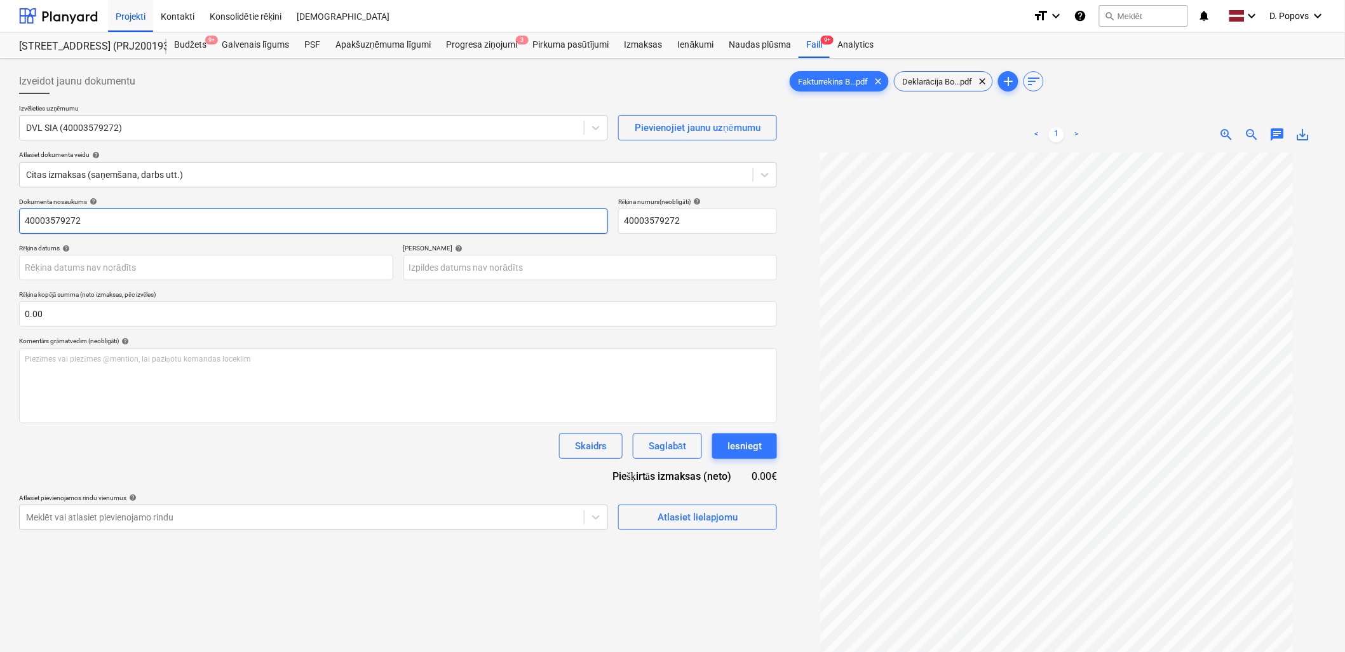
drag, startPoint x: 73, startPoint y: 242, endPoint x: -3, endPoint y: 242, distance: 76.3
click at [0, 242] on html "This website stores cookies on your computer. These cookies are used to collect…" at bounding box center [672, 326] width 1345 height 652
drag, startPoint x: 41, startPoint y: 229, endPoint x: 19, endPoint y: 231, distance: 21.7
click at [19, 231] on input "DVL S 25/ 178" at bounding box center [313, 220] width 589 height 25
type input "DVL S 25/ 178"
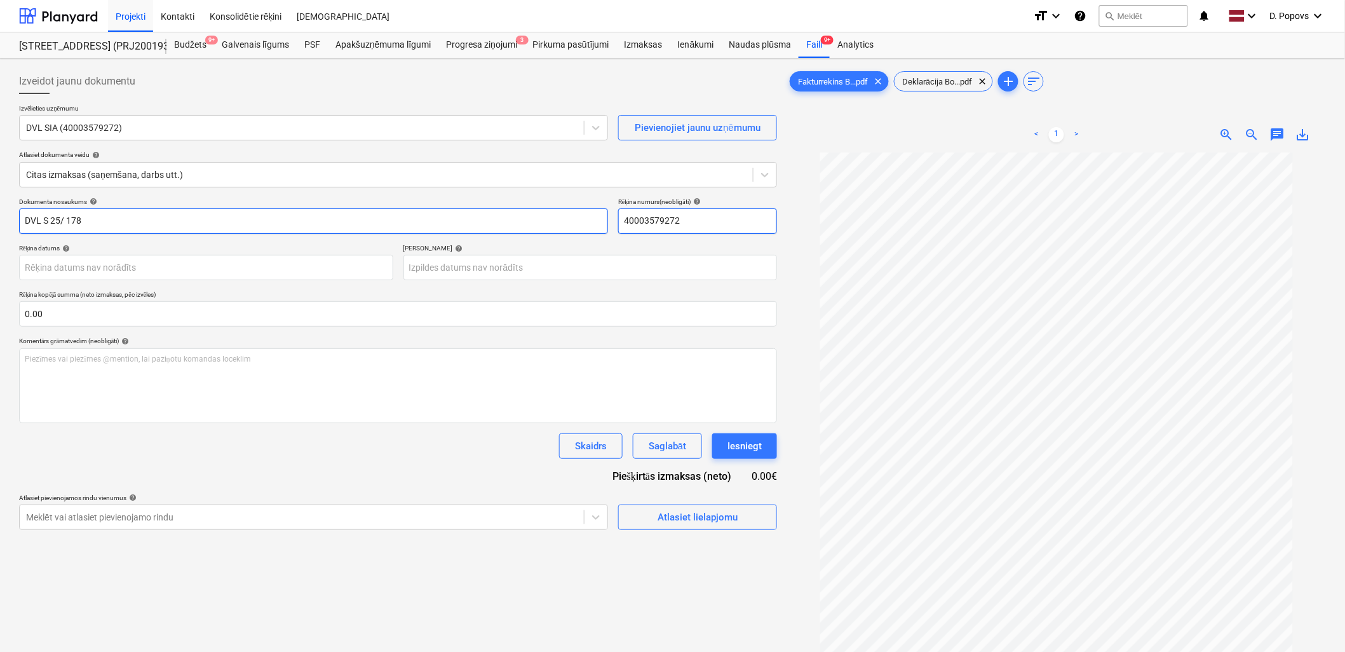
drag, startPoint x: 708, startPoint y: 228, endPoint x: 420, endPoint y: 232, distance: 287.9
click at [420, 232] on div "Dokumenta nosaukums help DVL S 25/ 178 Rēķina numurs (neobligāti) help 40003579…" at bounding box center [398, 216] width 758 height 36
paste input "DVL S 25/ 178"
type input "DVL S 25/ 178"
click at [350, 453] on div "Skaidrs Saglabāt Iesniegt" at bounding box center [398, 445] width 758 height 25
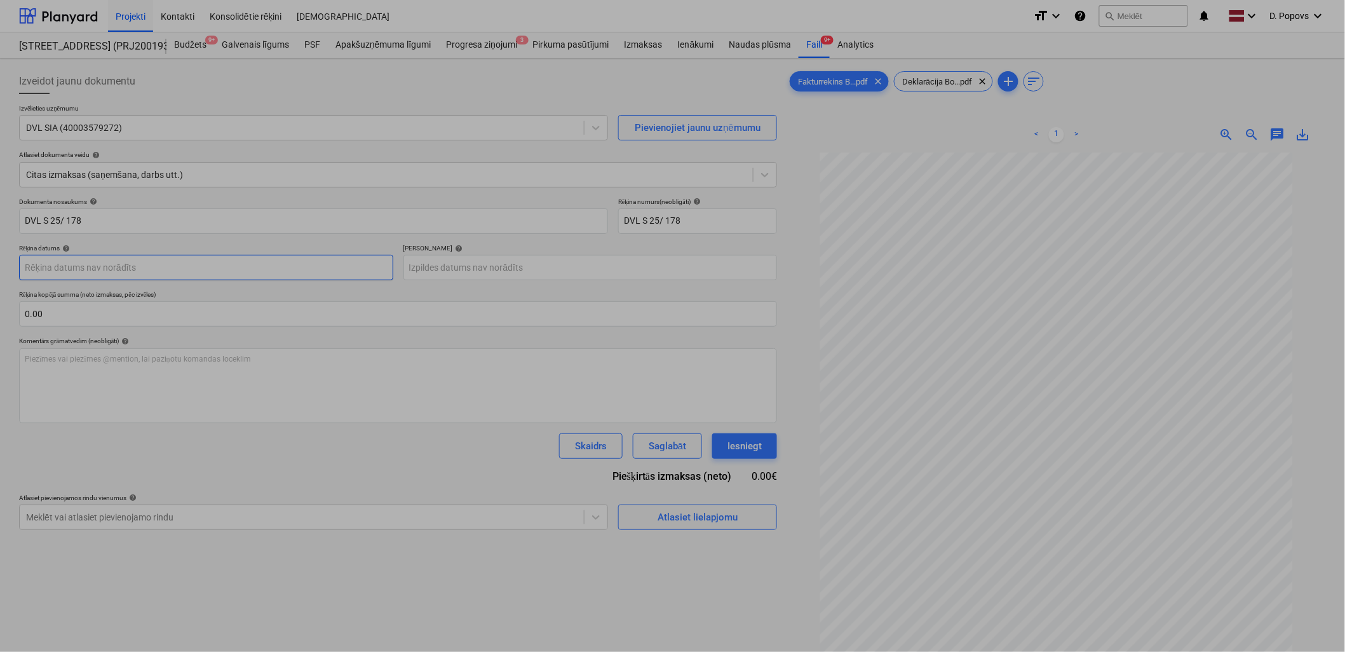
click at [55, 259] on body "This website stores cookies on your computer. These cookies are used to collect…" at bounding box center [672, 326] width 1345 height 652
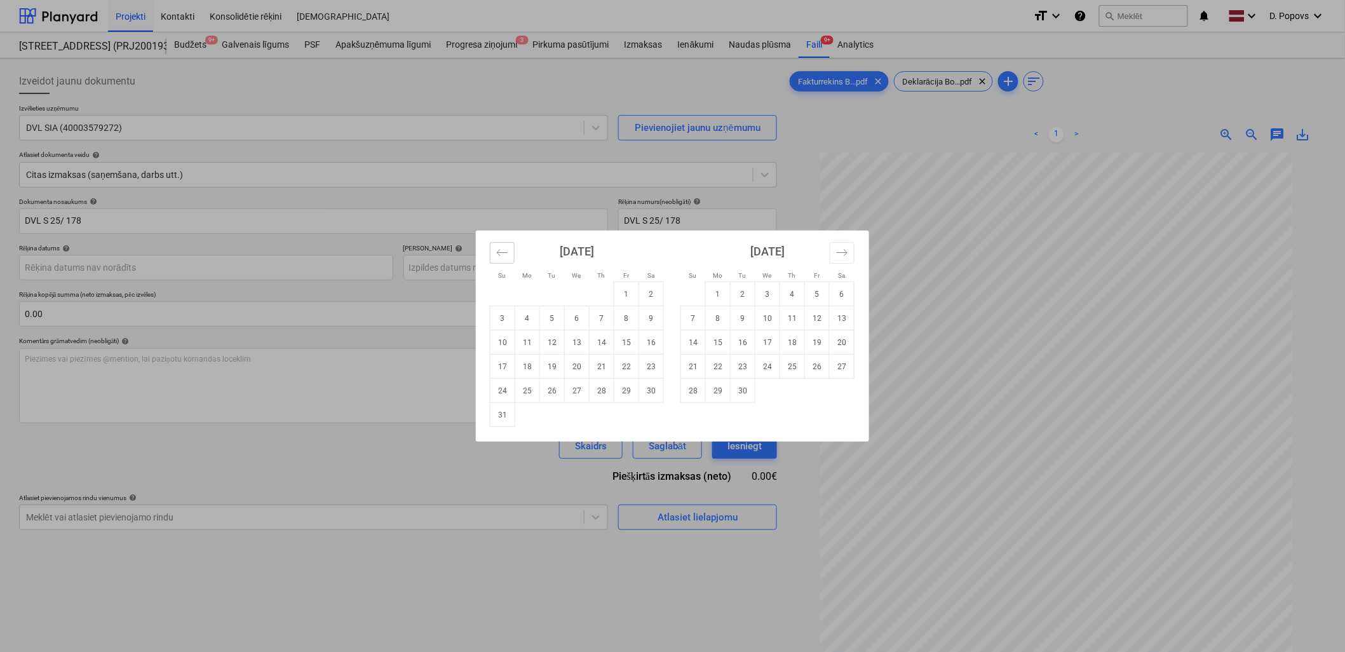
click at [506, 254] on icon "Move backward to switch to the previous month." at bounding box center [502, 253] width 12 height 12
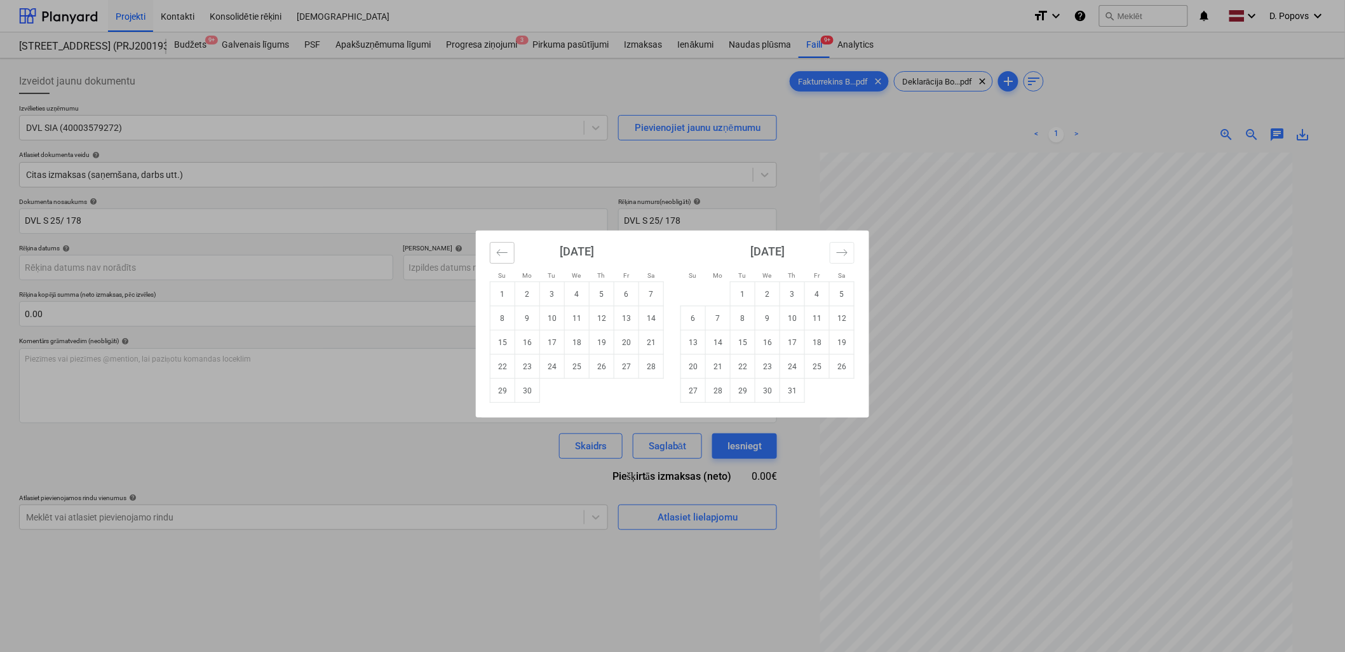
click at [506, 254] on icon "Move backward to switch to the previous month." at bounding box center [502, 253] width 12 height 12
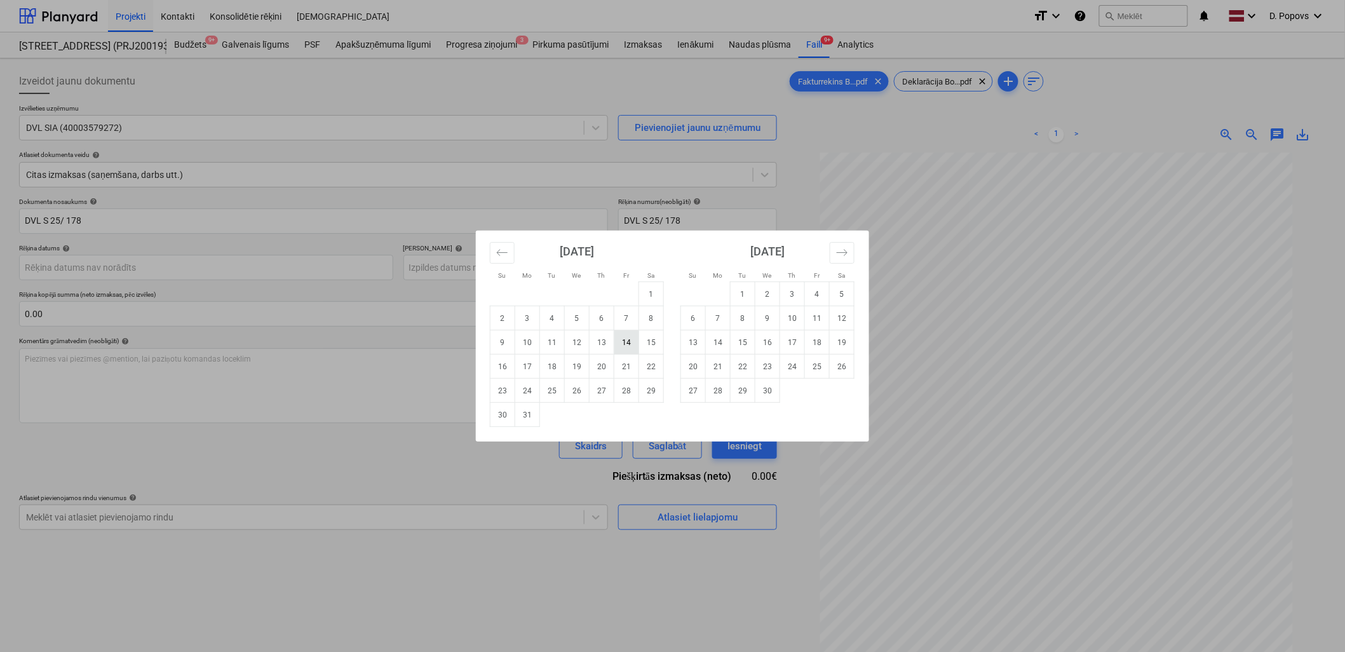
click at [618, 347] on td "14" at bounding box center [627, 342] width 25 height 24
type input "[DATE]"
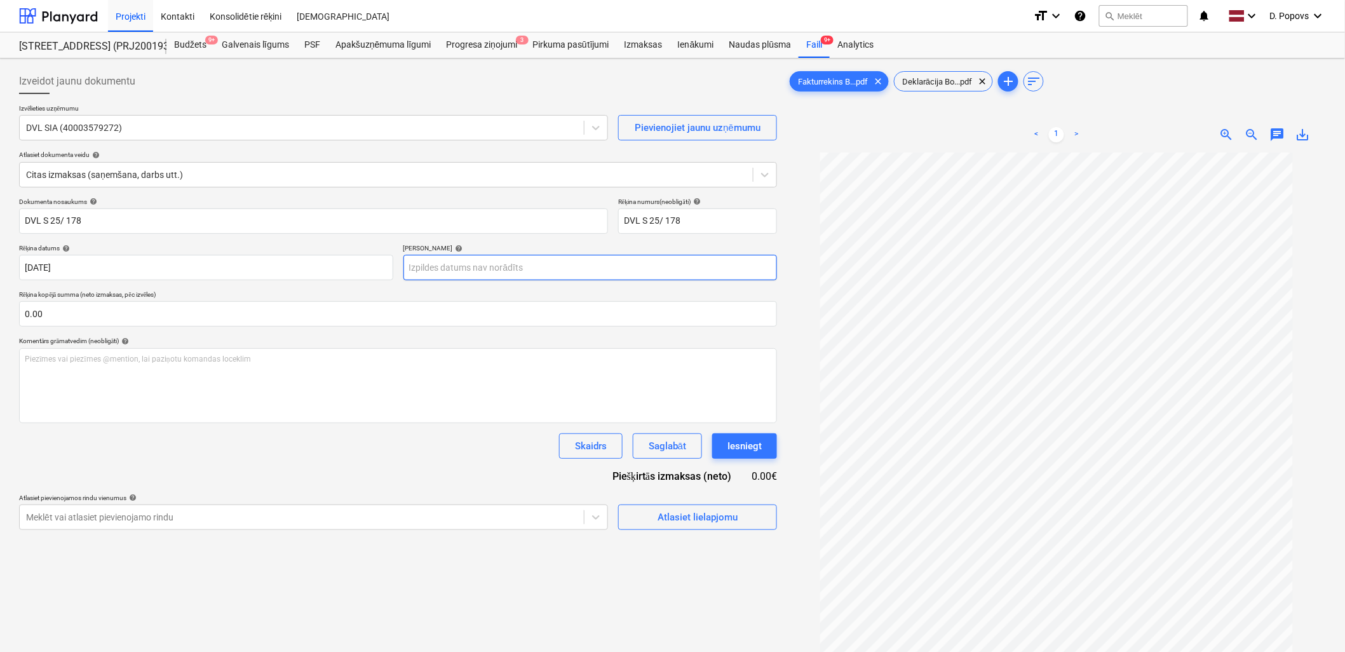
click at [589, 264] on body "This website stores cookies on your computer. These cookies are used to collect…" at bounding box center [672, 326] width 1345 height 652
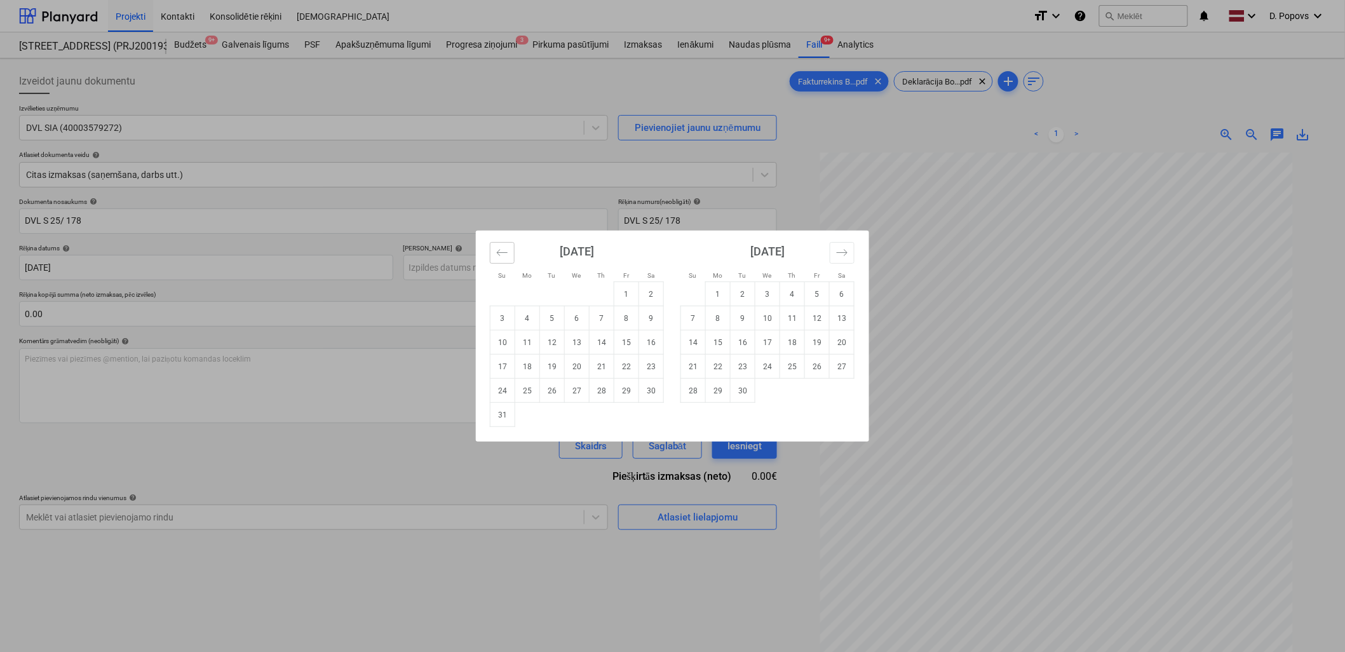
click at [496, 251] on button "Move backward to switch to the previous month." at bounding box center [502, 253] width 25 height 22
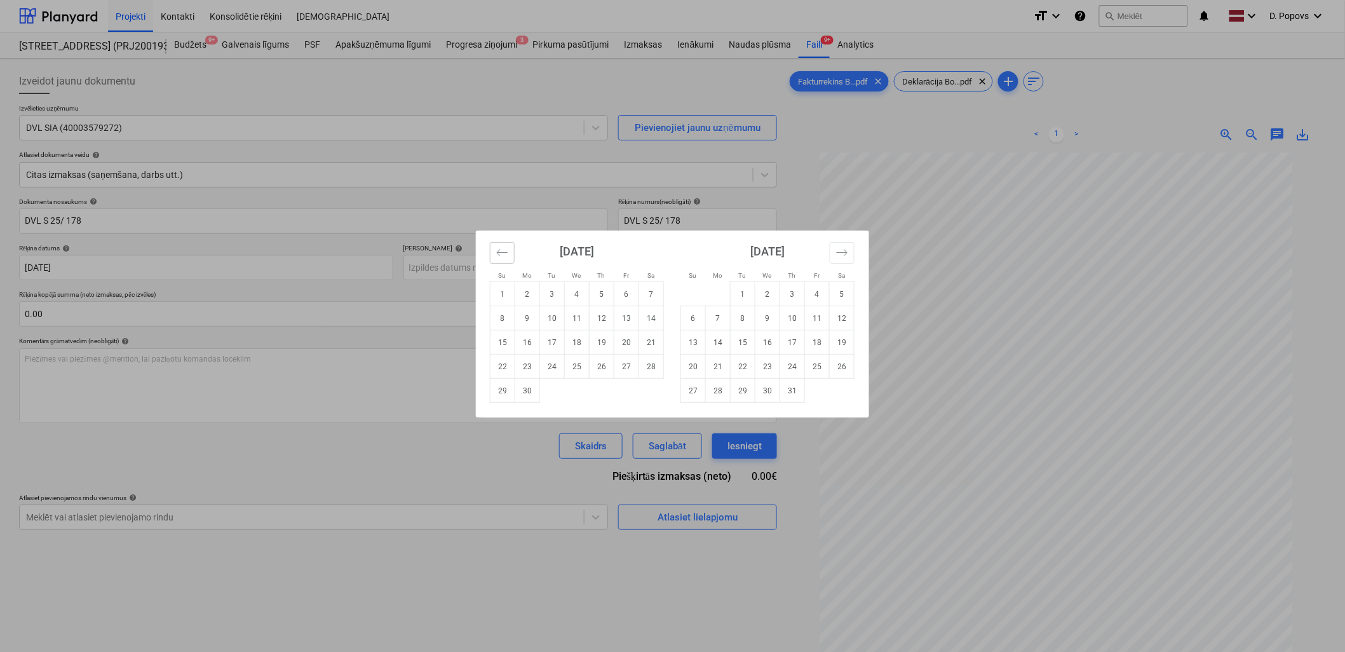
click at [496, 251] on button "Move backward to switch to the previous month." at bounding box center [502, 253] width 25 height 22
click at [493, 251] on button "Move backward to switch to the previous month." at bounding box center [502, 253] width 25 height 22
click at [492, 251] on button "Move backward to switch to the previous month." at bounding box center [502, 253] width 25 height 22
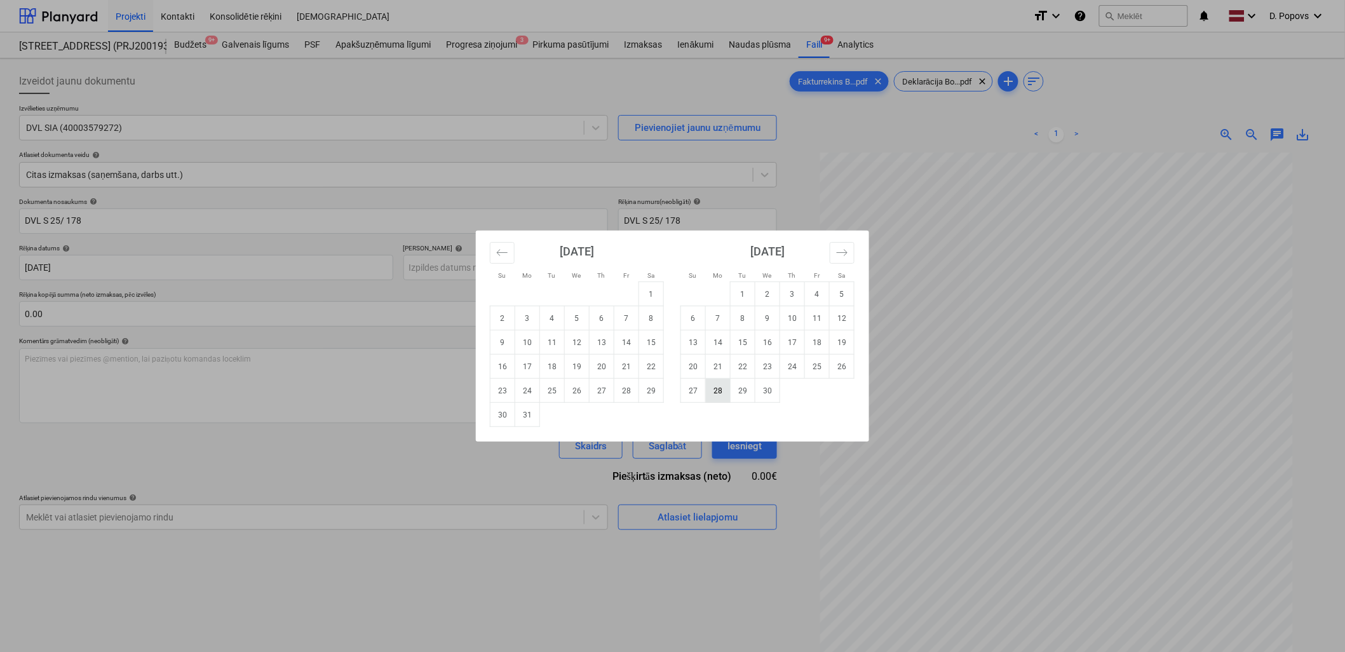
click at [716, 399] on td "28" at bounding box center [718, 391] width 25 height 24
type input "[DATE]"
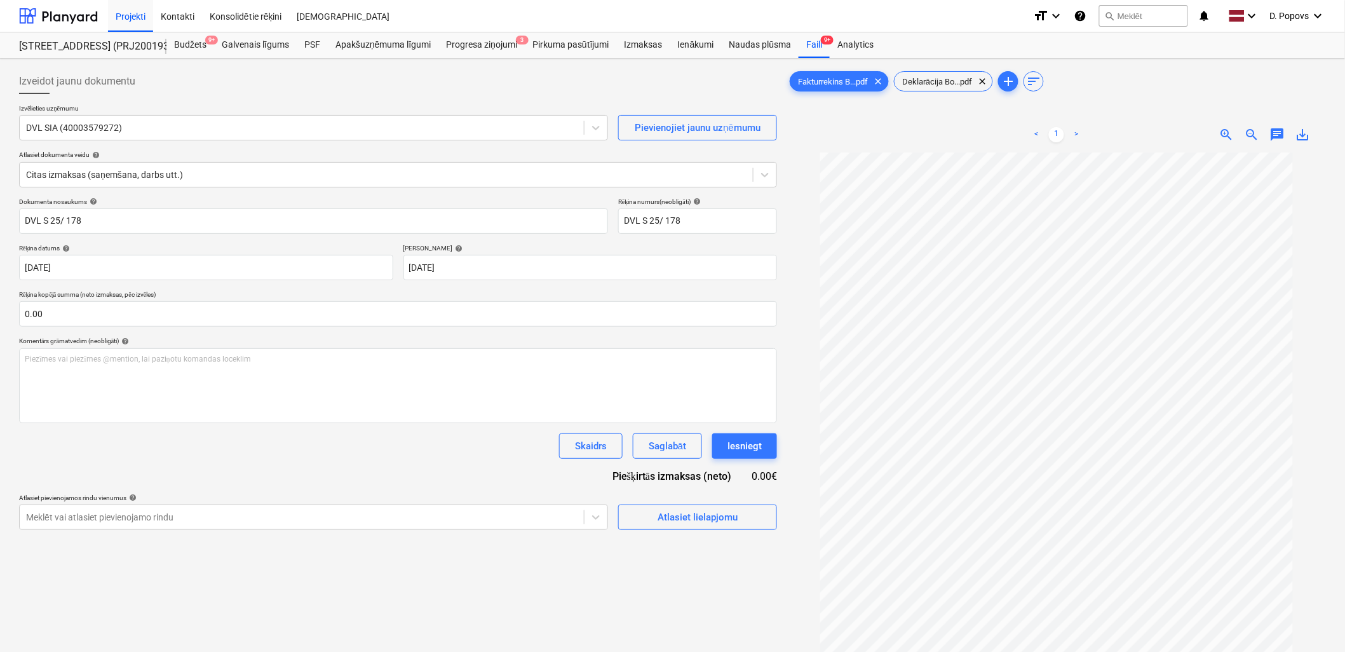
click at [451, 475] on div "Dokumenta nosaukums help DVL S 25/ 178 Rēķina numurs (neobligāti) help DVL S 25…" at bounding box center [398, 364] width 758 height 332
click at [682, 517] on div "Atlasiet lielapjomu" at bounding box center [698, 517] width 80 height 17
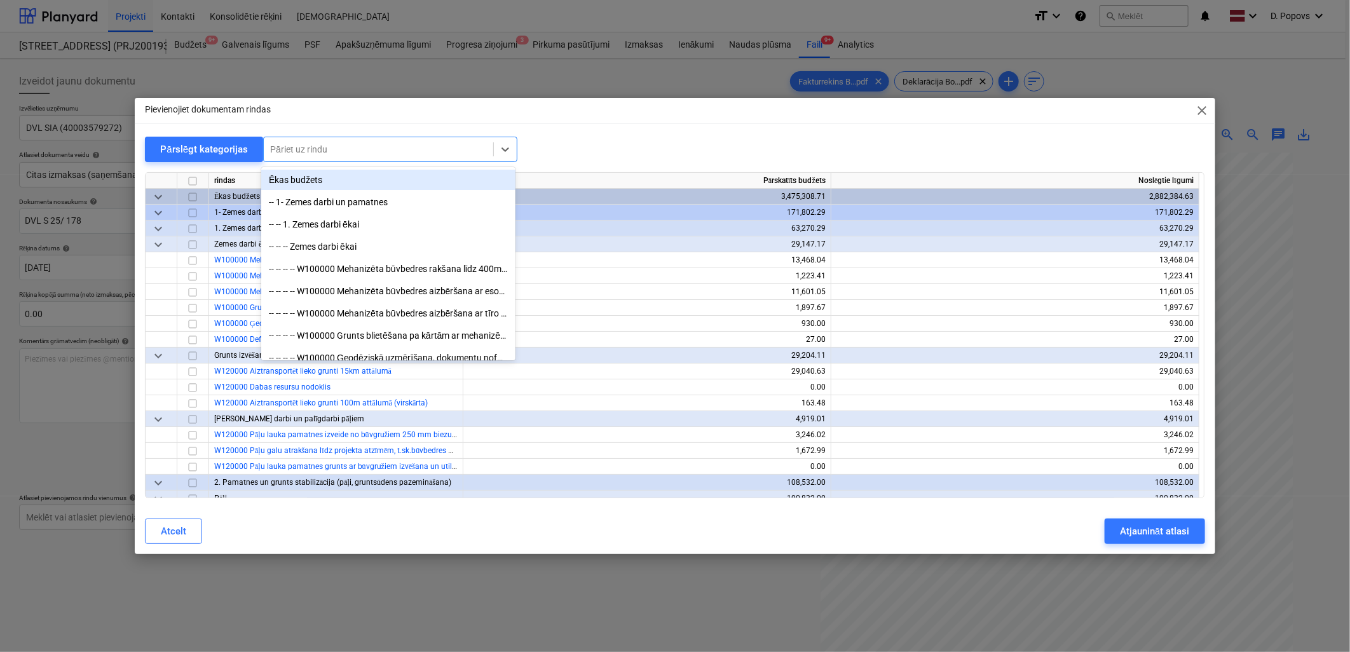
click at [332, 147] on div at bounding box center [378, 149] width 217 height 13
type input "C25"
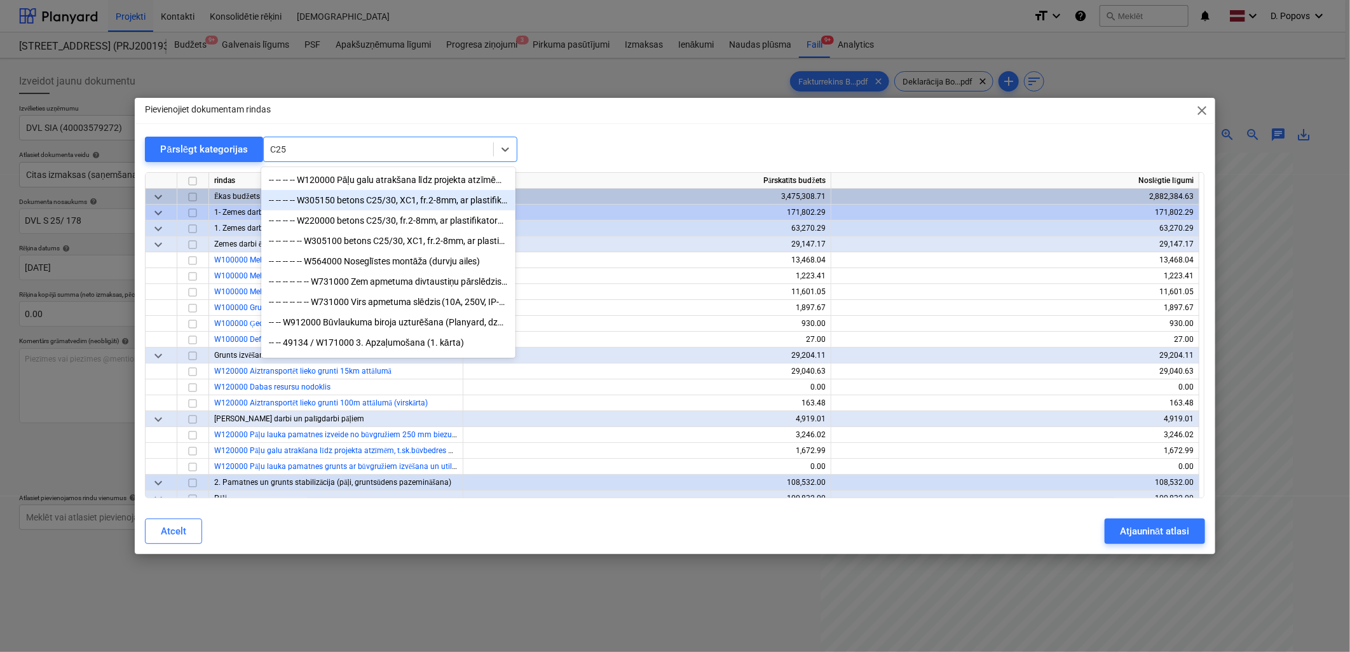
click at [360, 201] on div "-- -- -- -- W305150 betons C25/30, XC1, fr.2-8mm, ar plastifikatoru (k=1,15) ar…" at bounding box center [388, 200] width 254 height 20
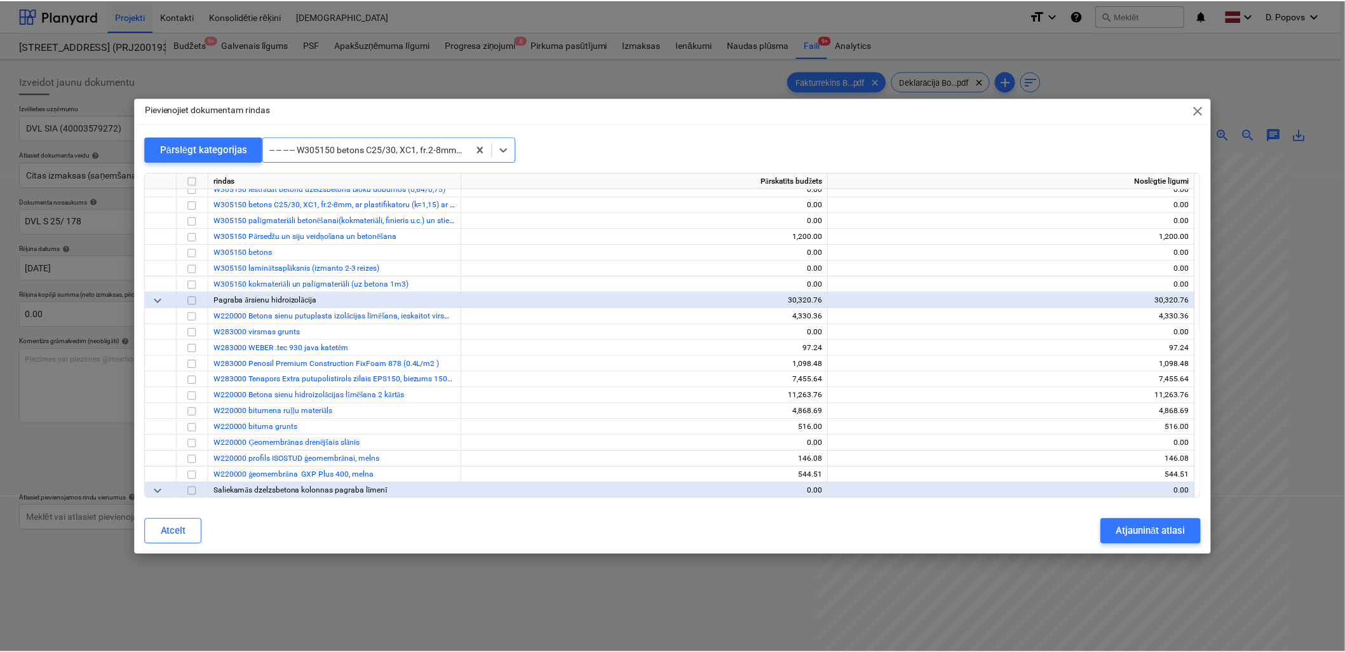
scroll to position [985, 0]
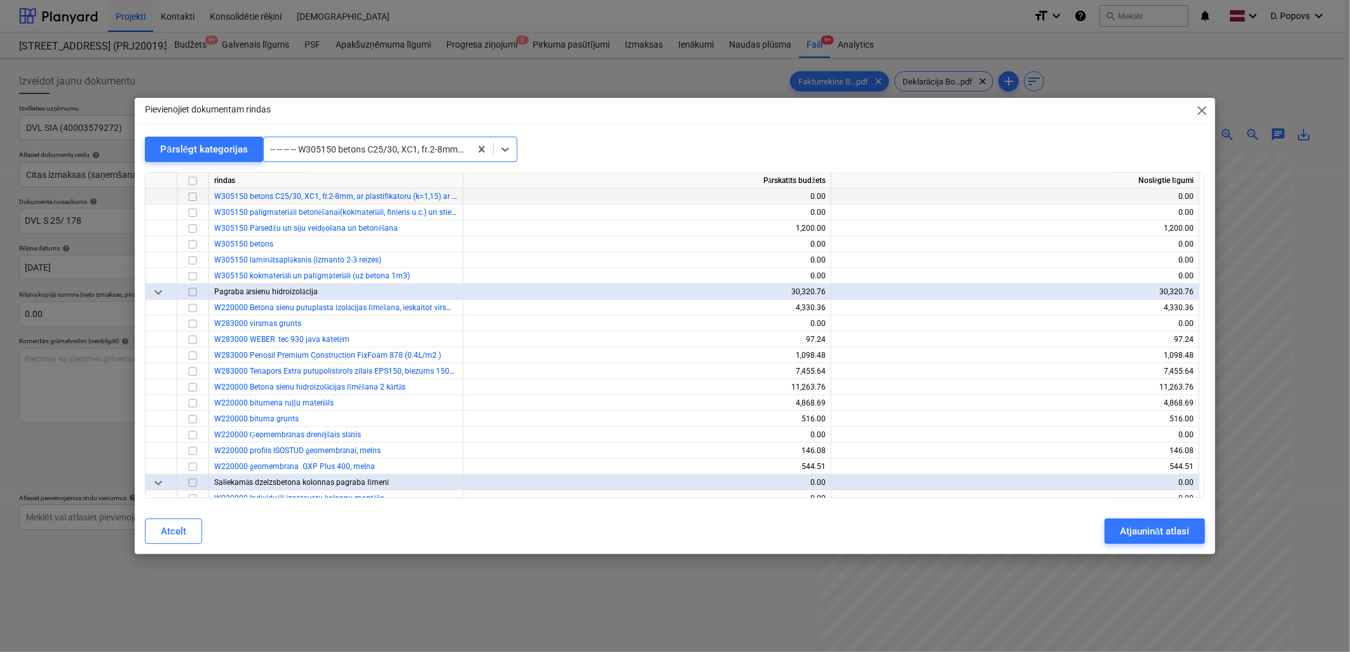
click at [196, 194] on input "checkbox" at bounding box center [192, 196] width 15 height 15
click at [1113, 529] on button "Atjaunināt atlasi" at bounding box center [1154, 531] width 100 height 25
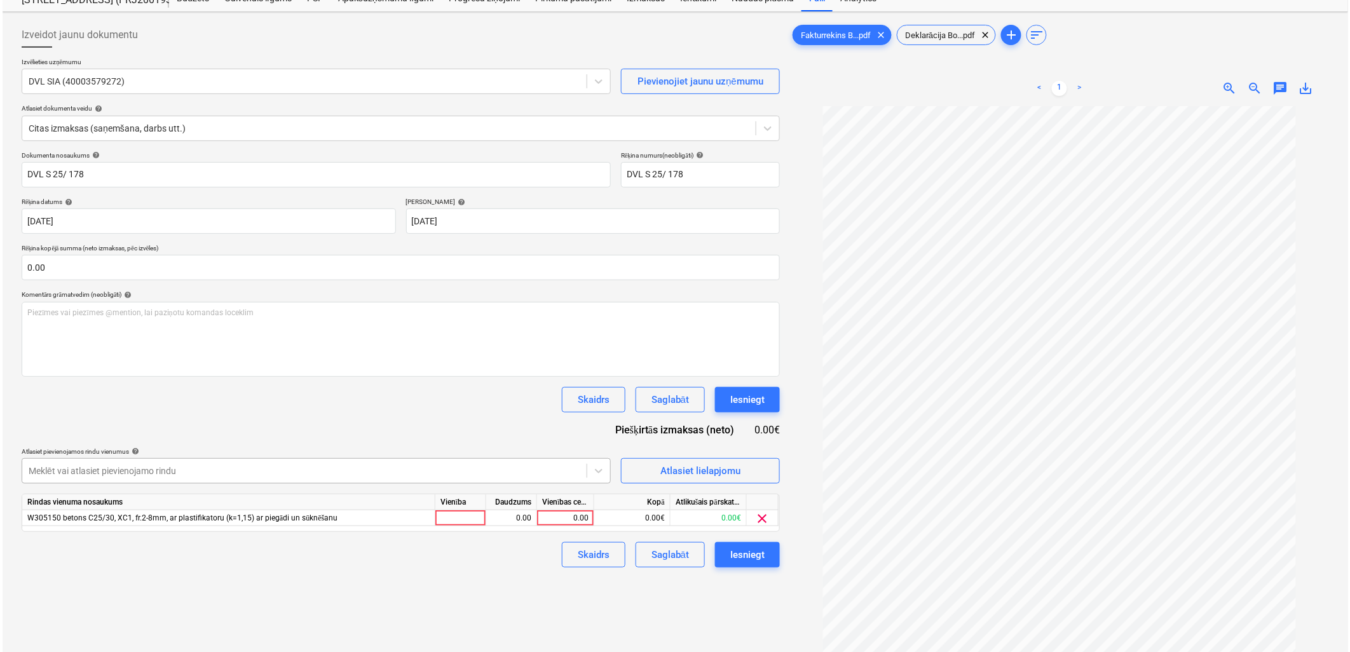
scroll to position [71, 0]
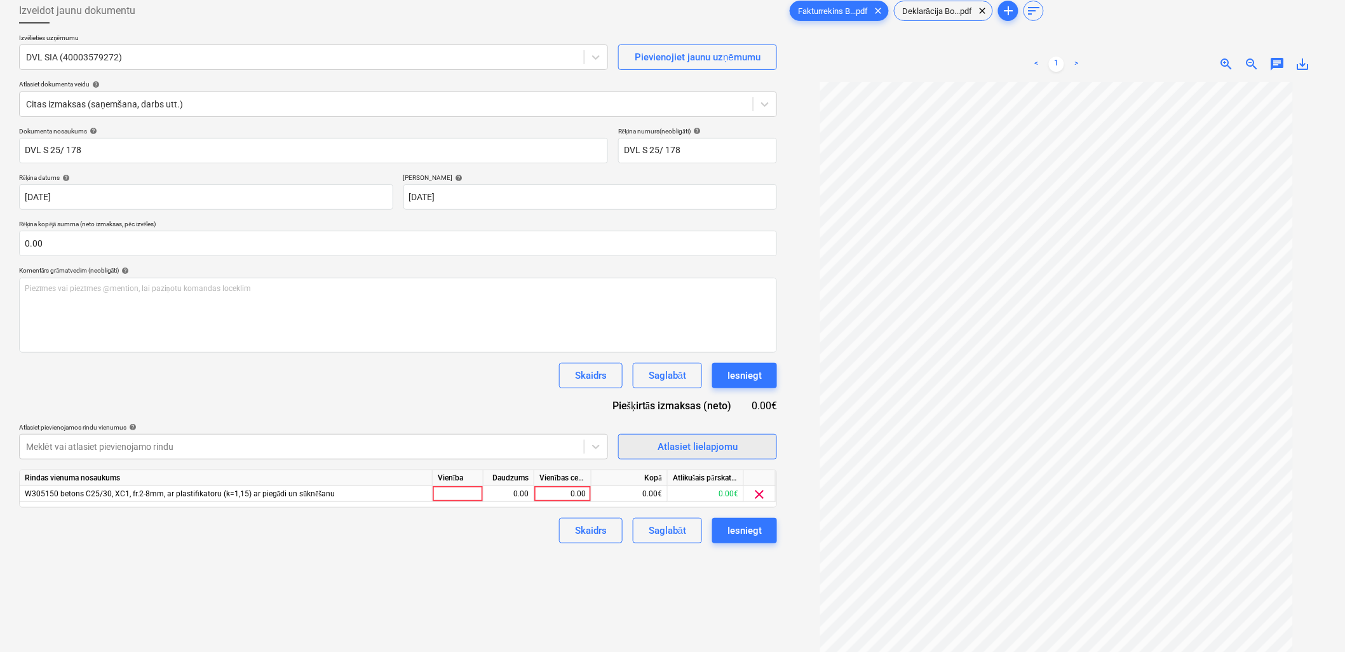
click at [726, 443] on div "Atlasiet lielapjomu" at bounding box center [698, 446] width 80 height 17
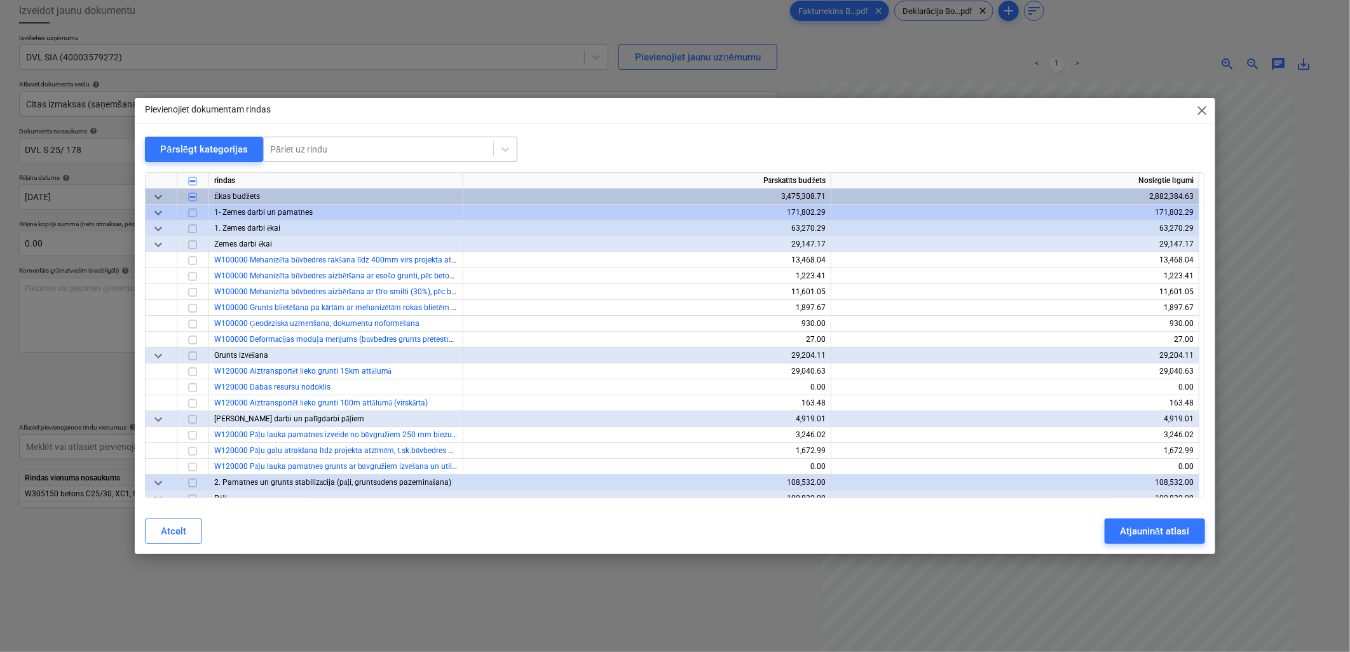
click at [377, 156] on div "Pāriet uz rindu" at bounding box center [378, 149] width 229 height 18
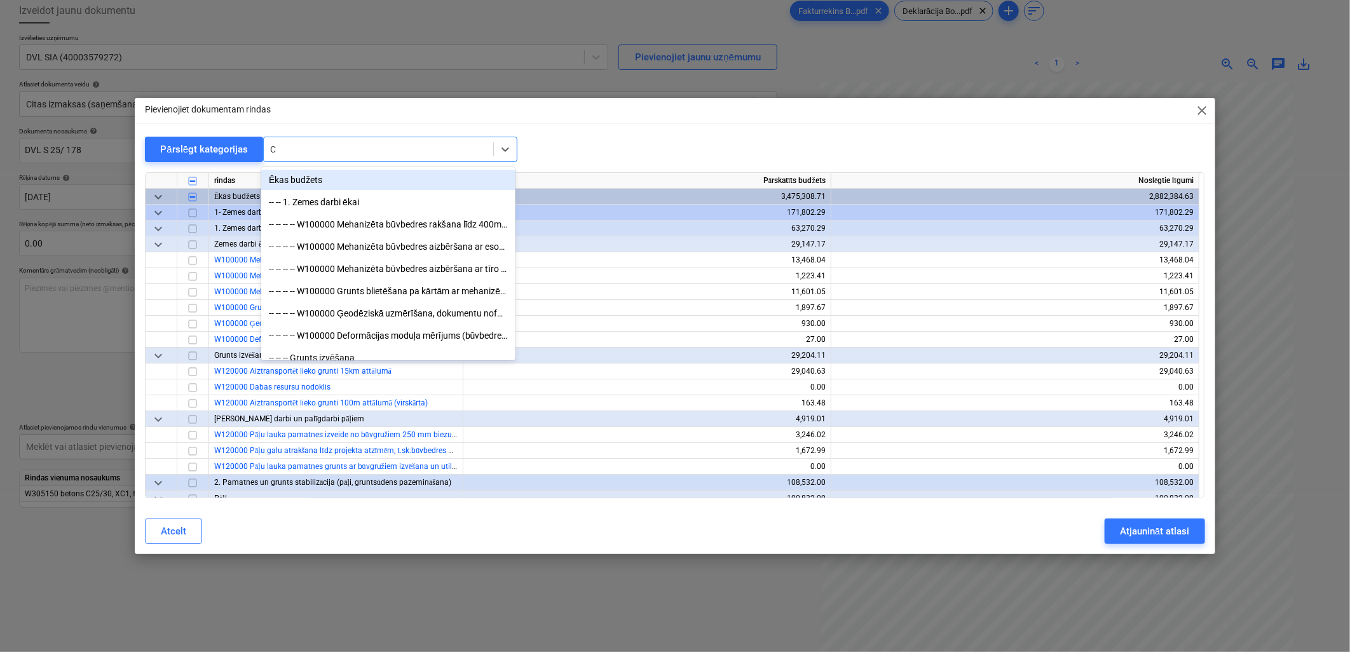
type input "C"
type input "25/"
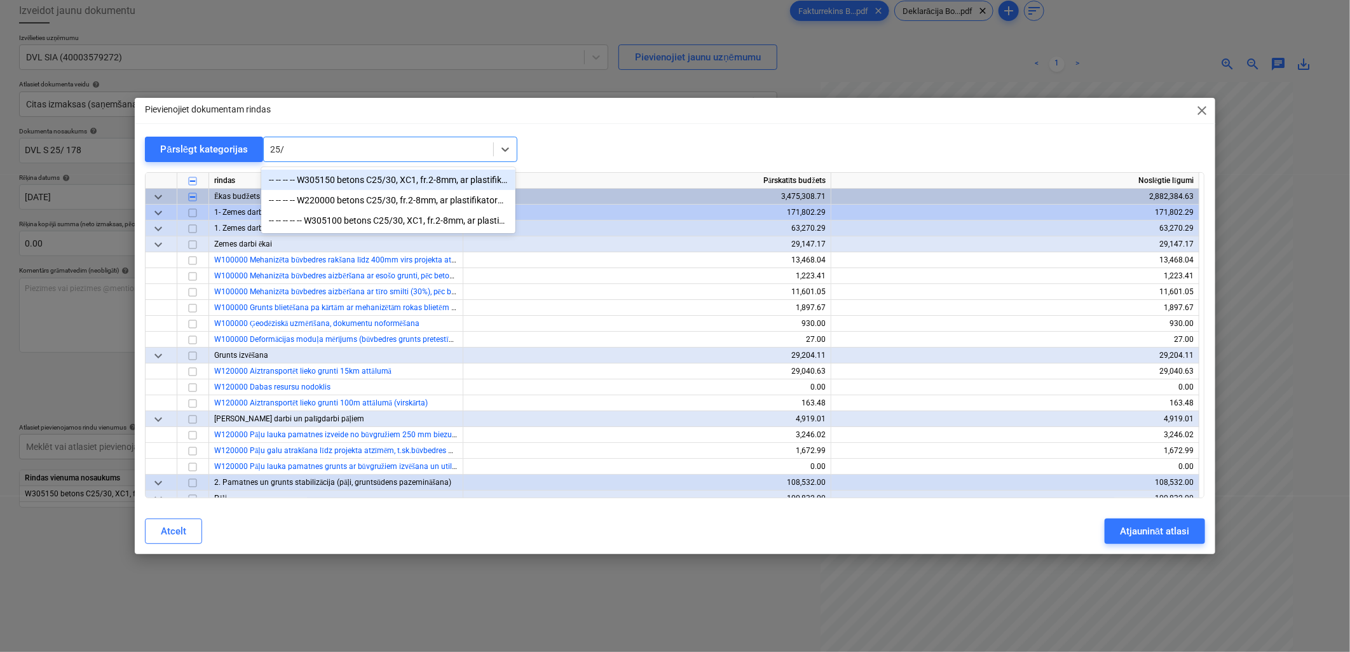
click at [427, 182] on div "-- -- -- -- W305150 betons C25/30, XC1, fr.2-8mm, ar plastifikatoru (k=1,15) ar…" at bounding box center [388, 180] width 254 height 20
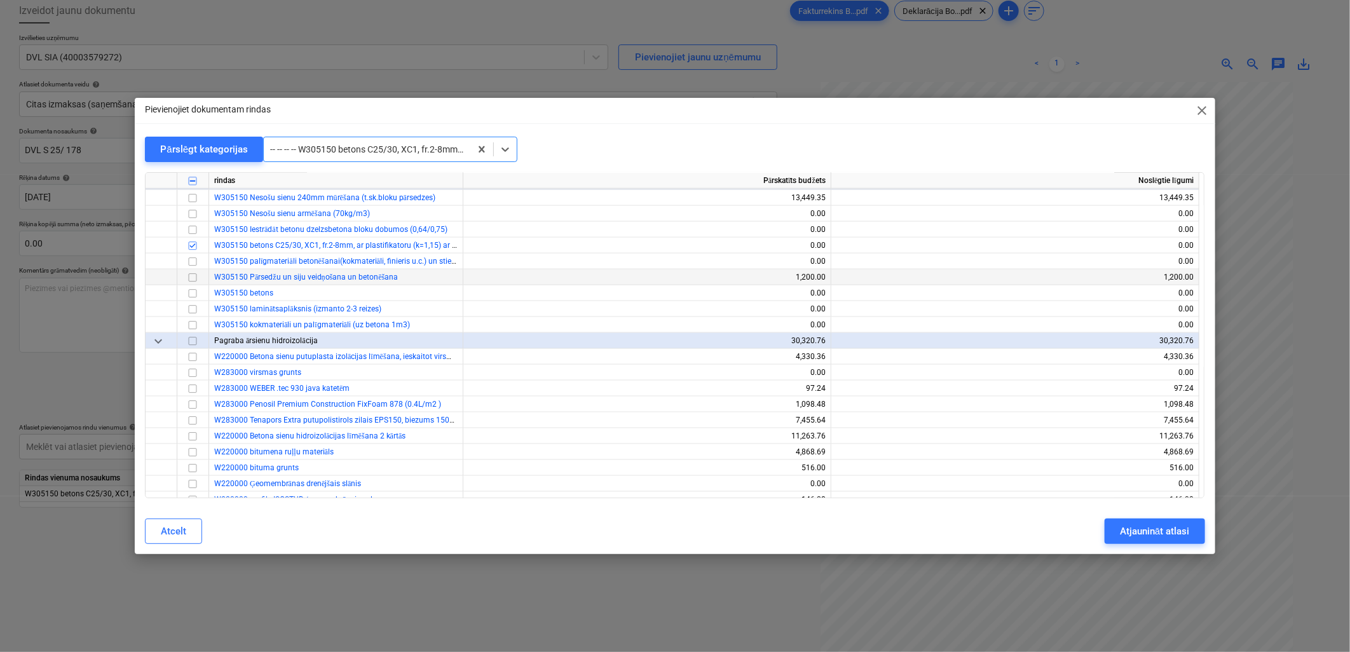
scroll to position [914, 0]
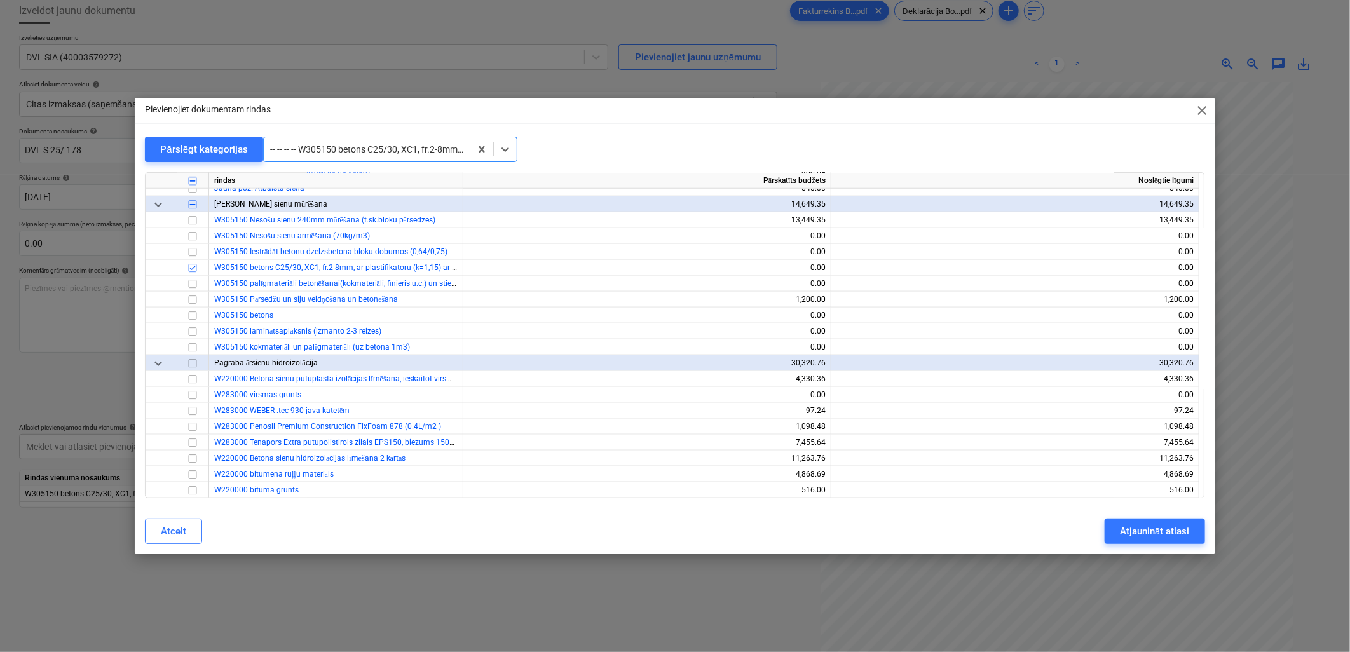
click at [437, 147] on div at bounding box center [367, 149] width 194 height 13
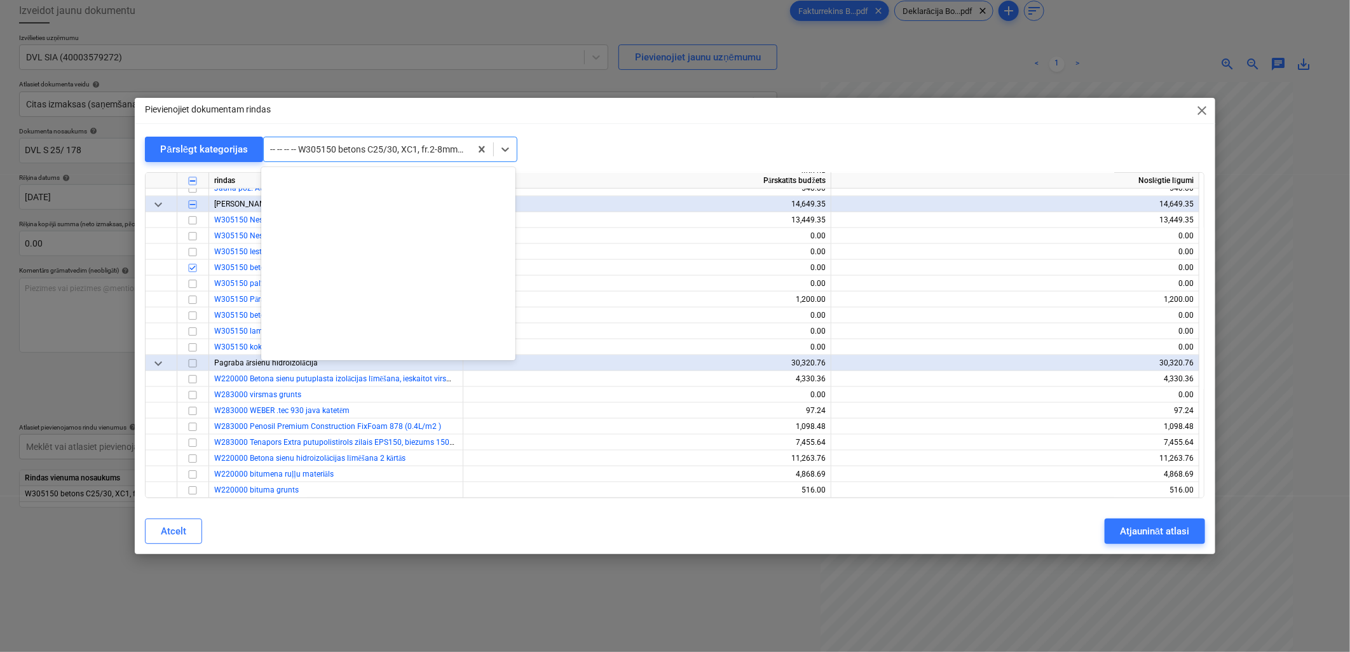
scroll to position [1379, 0]
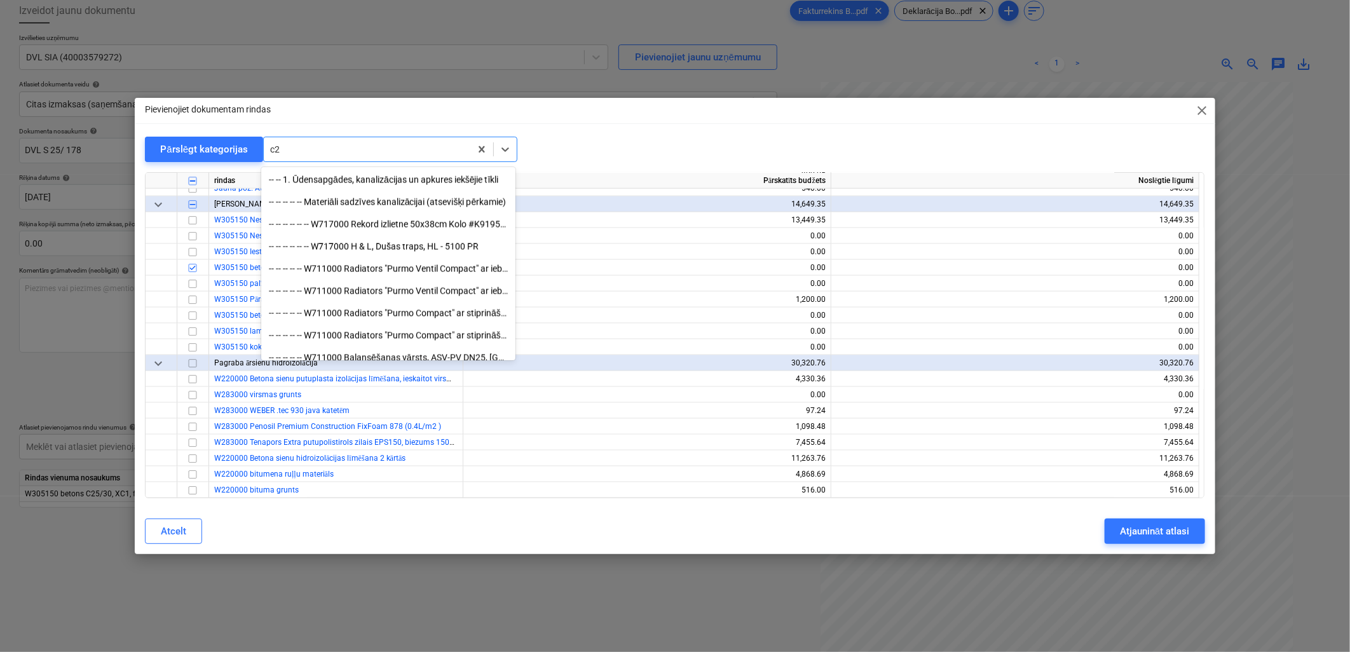
type input "c25"
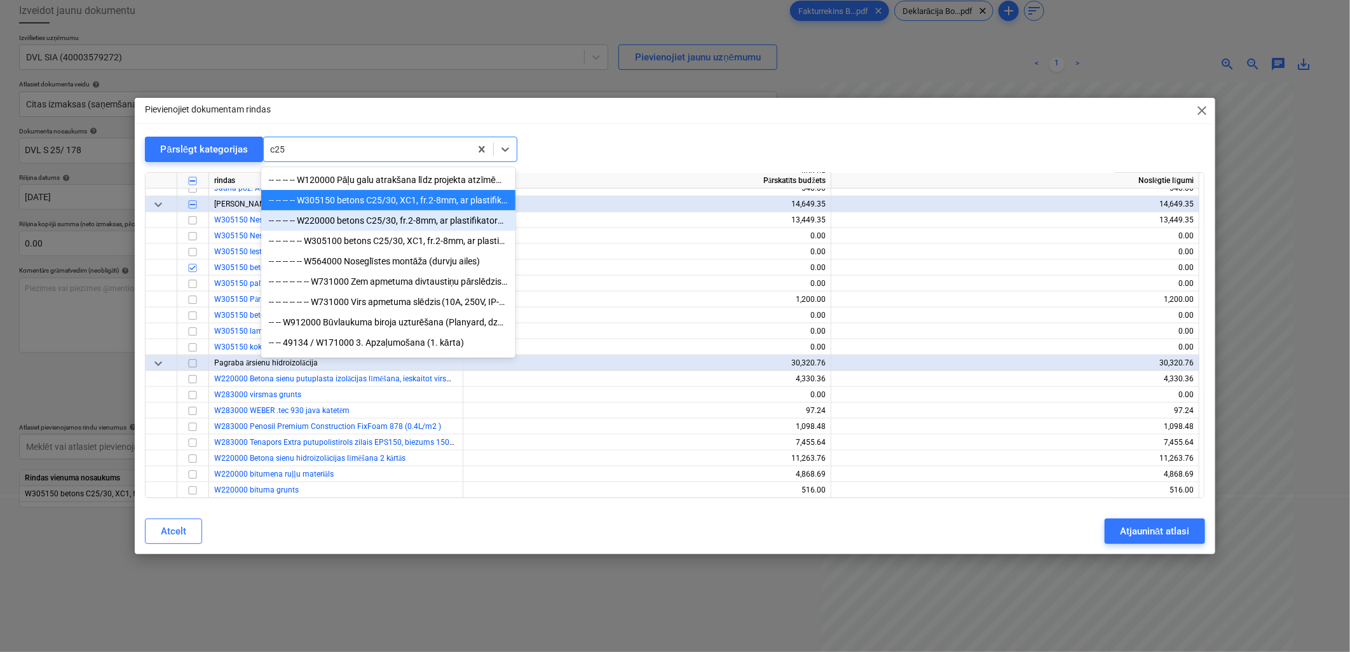
click at [442, 224] on div "-- -- -- -- W220000 betons C25/30, fr.2-8mm, ar plastifikatoru (k=1,05) ar pieg…" at bounding box center [388, 220] width 254 height 20
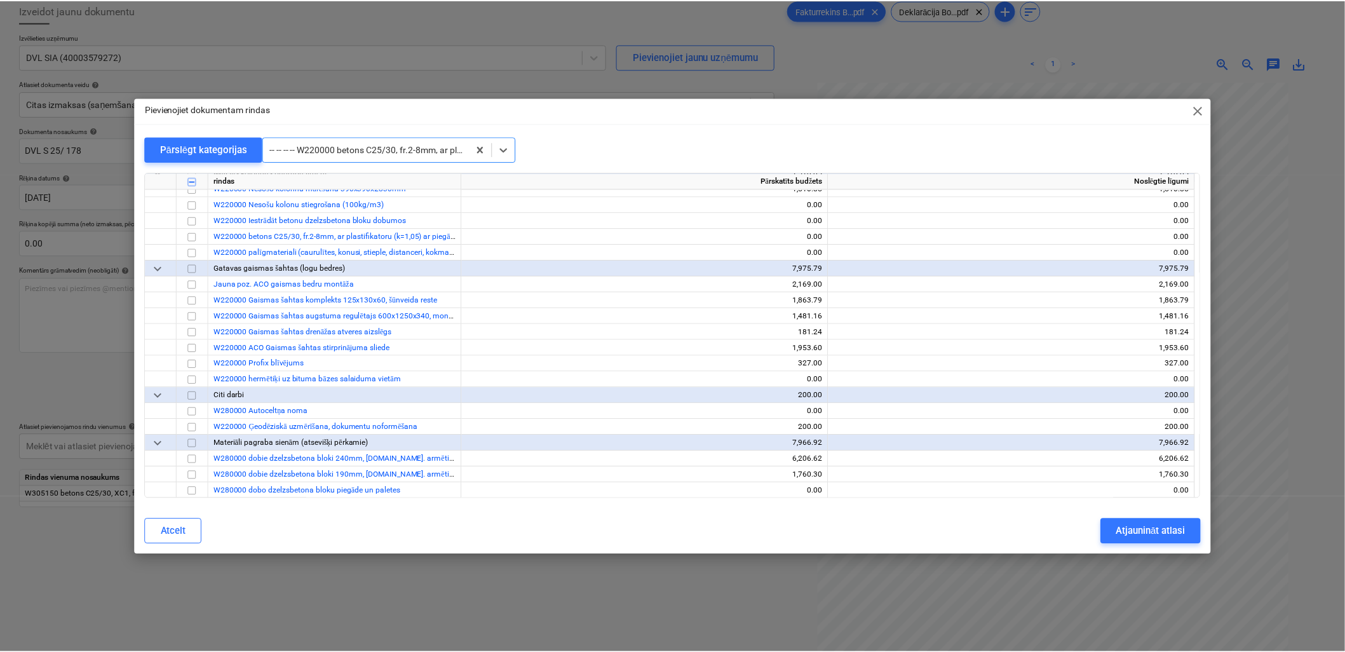
scroll to position [1398, 0]
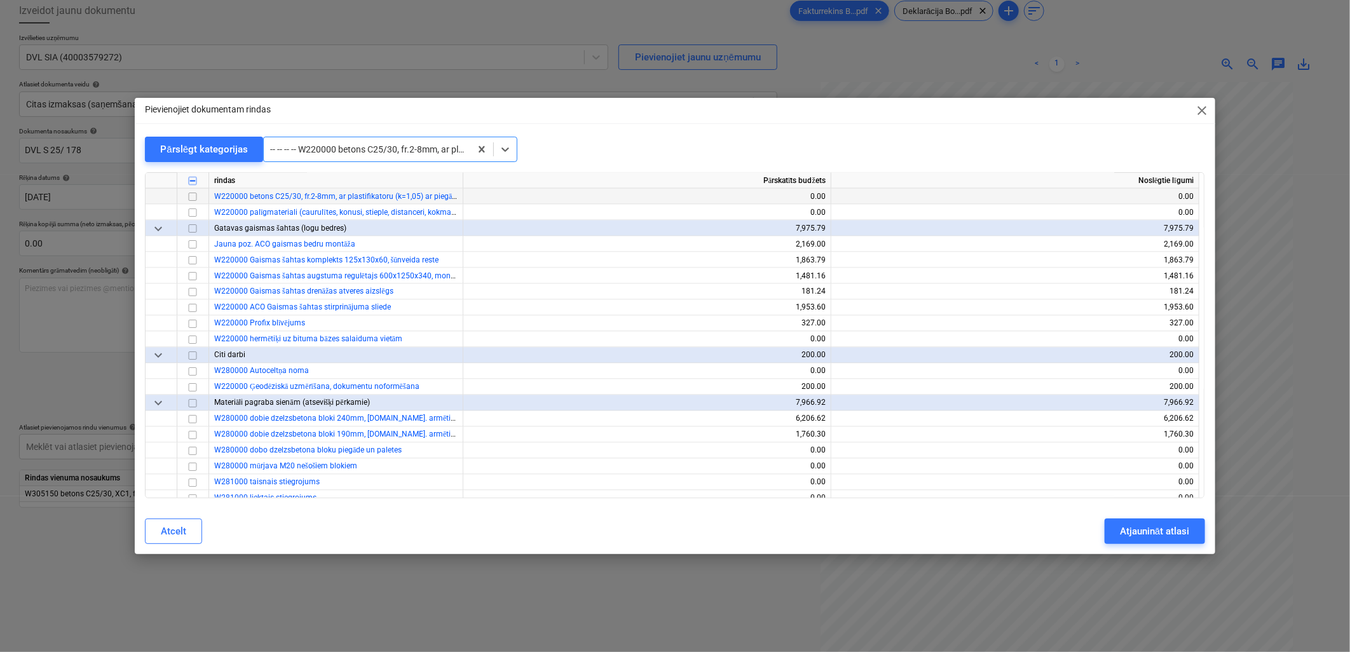
click at [195, 199] on input "checkbox" at bounding box center [192, 196] width 15 height 15
click at [1139, 531] on div "Atjaunināt atlasi" at bounding box center [1154, 531] width 69 height 17
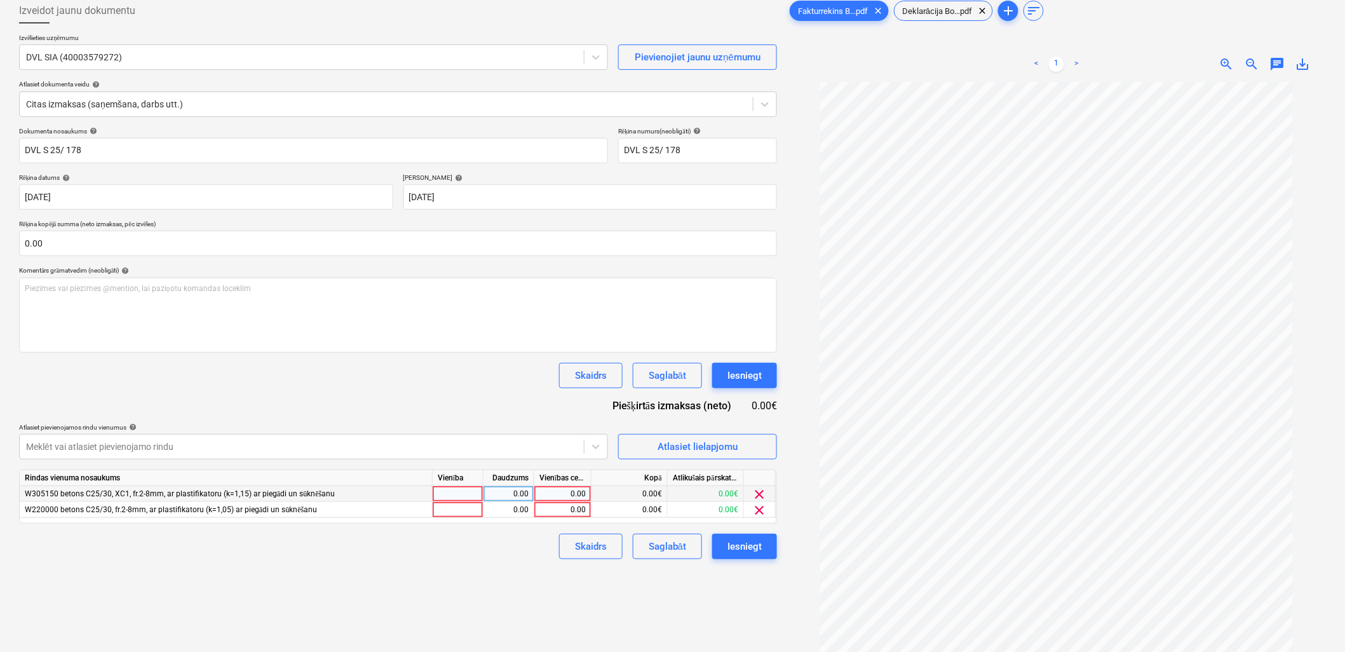
click at [560, 502] on div "0.00" at bounding box center [563, 494] width 46 height 16
type input "5161.5"
click at [529, 562] on div "Izveidot jaunu dokumentu Izvēlieties uzņēmumu DVL SIA (40003579272) Pievienojie…" at bounding box center [398, 348] width 768 height 710
click at [759, 511] on span "clear" at bounding box center [759, 510] width 15 height 15
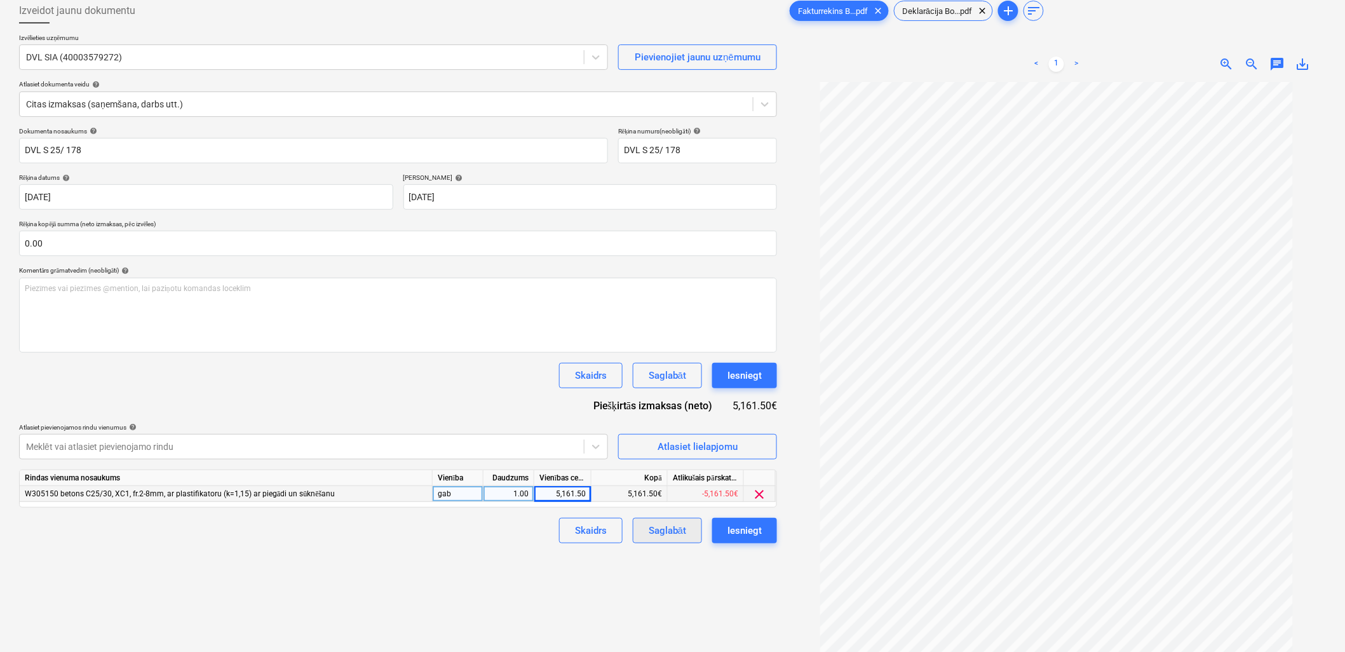
click at [689, 538] on button "Saglabāt" at bounding box center [667, 530] width 69 height 25
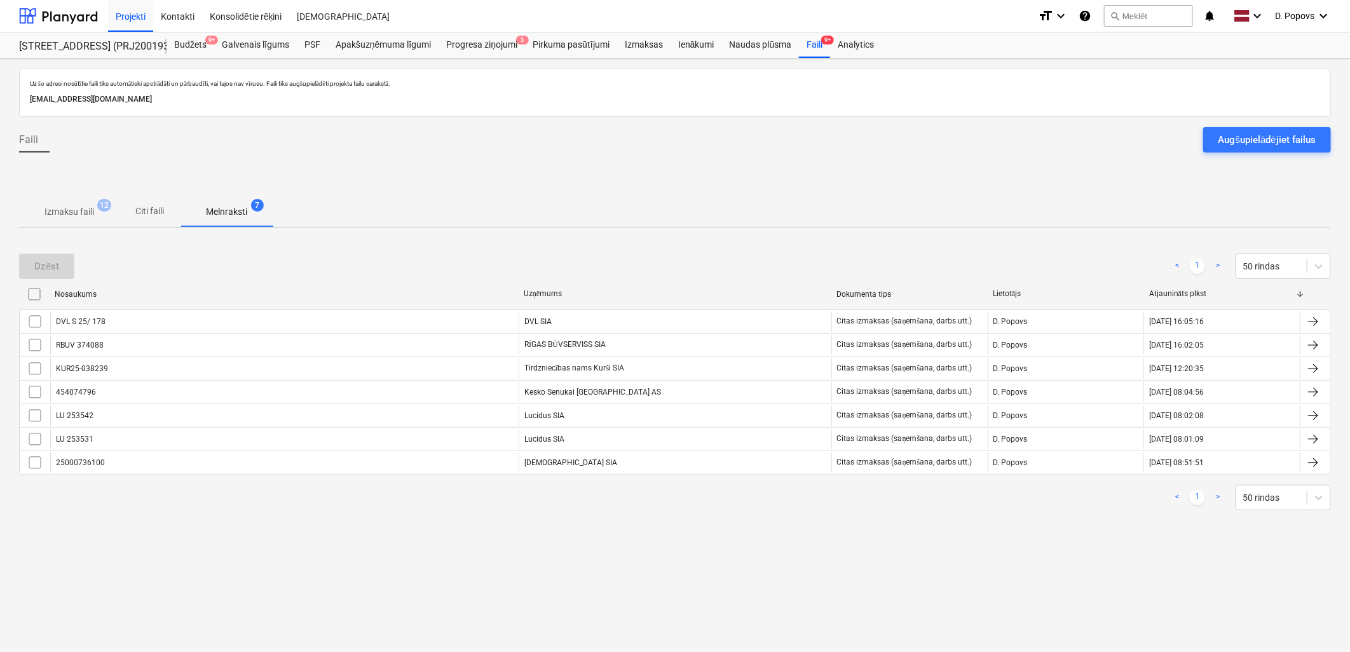
click at [99, 205] on span "12" at bounding box center [104, 205] width 14 height 13
